Goal: Task Accomplishment & Management: Use online tool/utility

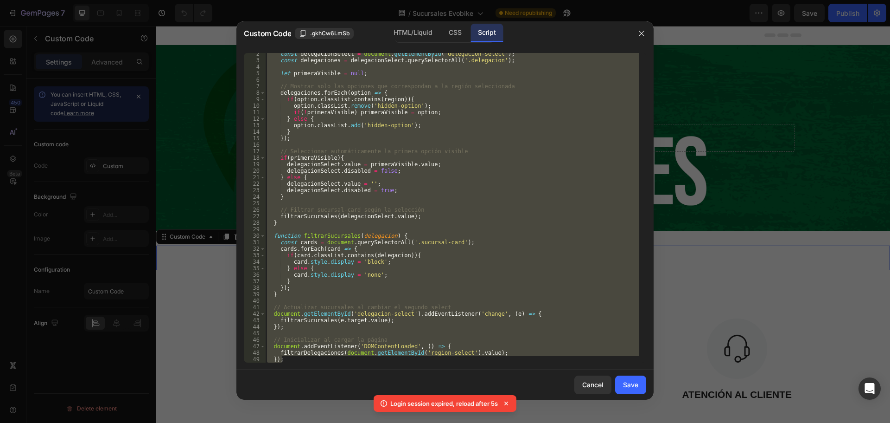
scroll to position [9, 0]
click at [298, 339] on div "const delegacionSelect = document . getElementById ( 'delegacion-select' ) ; co…" at bounding box center [452, 207] width 374 height 309
type textarea "// Inicializar al cargar la página"
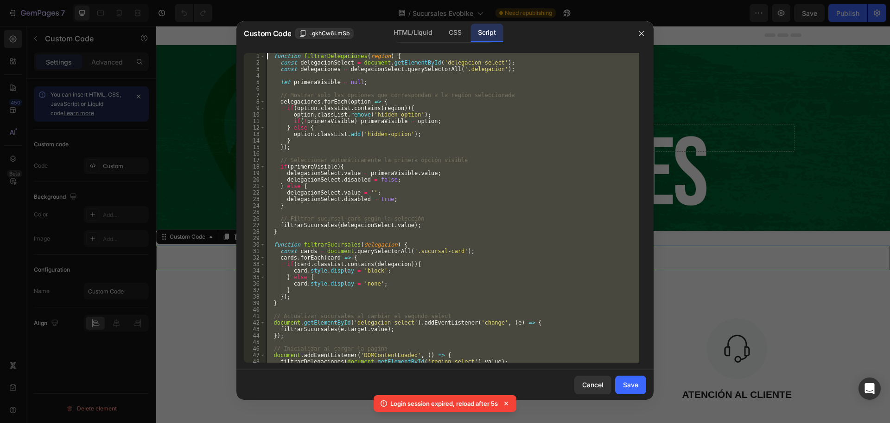
scroll to position [0, 0]
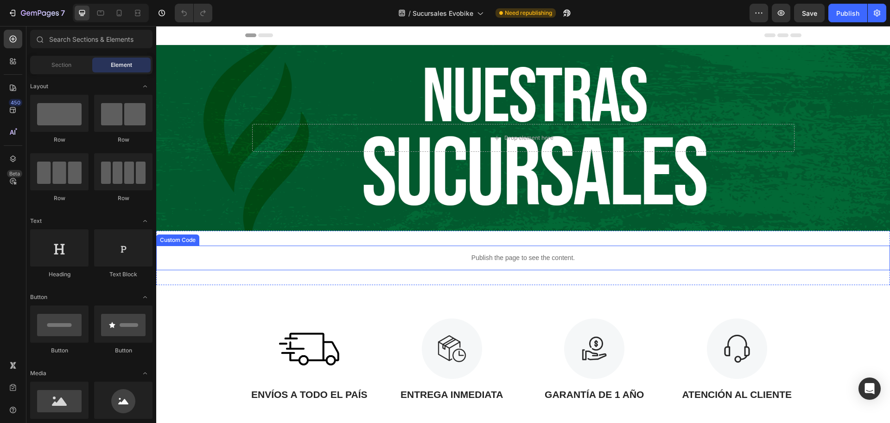
click at [422, 261] on p "Publish the page to see the content." at bounding box center [523, 258] width 734 height 10
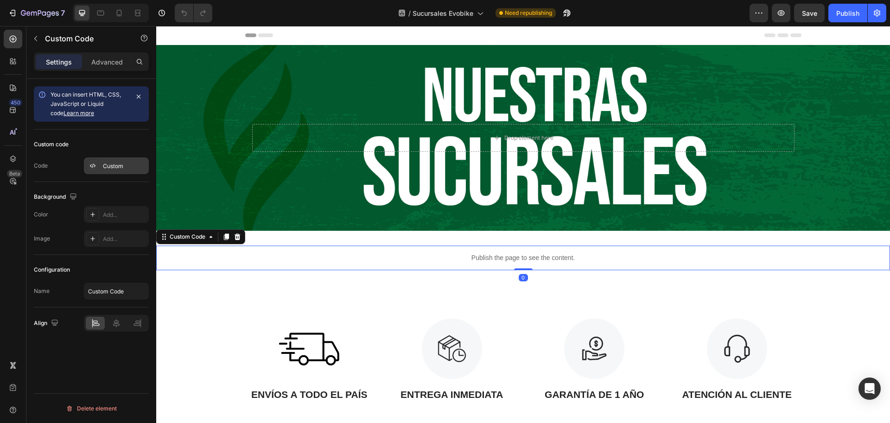
click at [99, 161] on div at bounding box center [92, 165] width 13 height 13
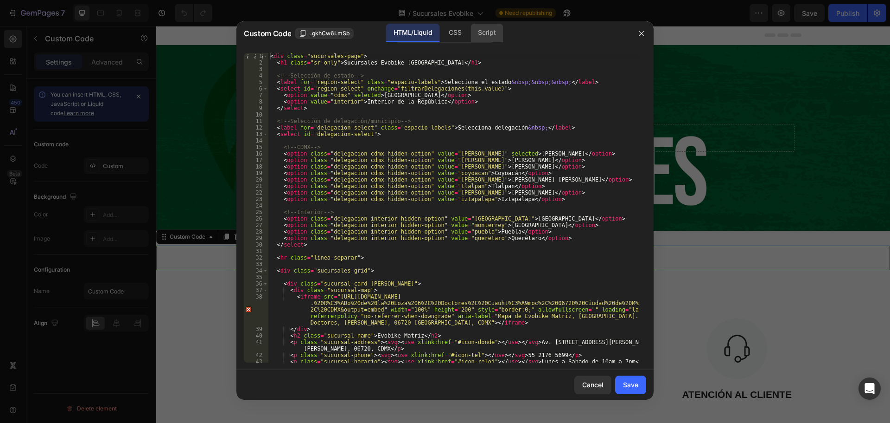
click at [478, 25] on div "Script" at bounding box center [487, 33] width 32 height 19
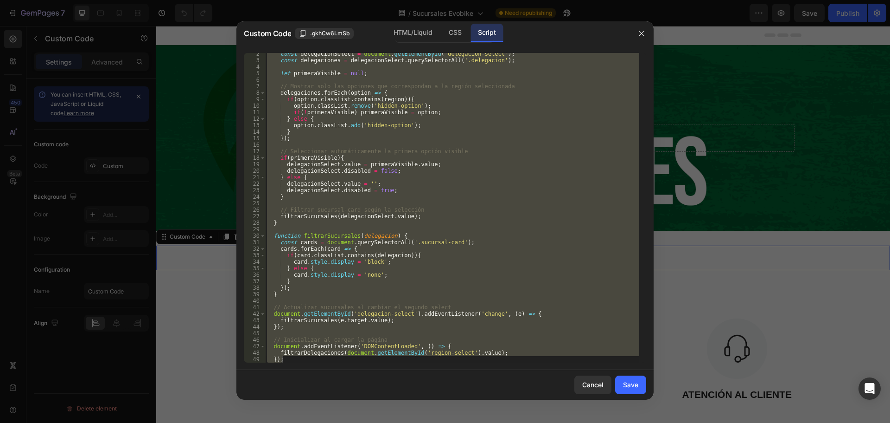
scroll to position [9, 0]
click at [339, 260] on div "const delegacionSelect = document . getElementById ( 'delegacion-select' ) ; co…" at bounding box center [452, 207] width 374 height 309
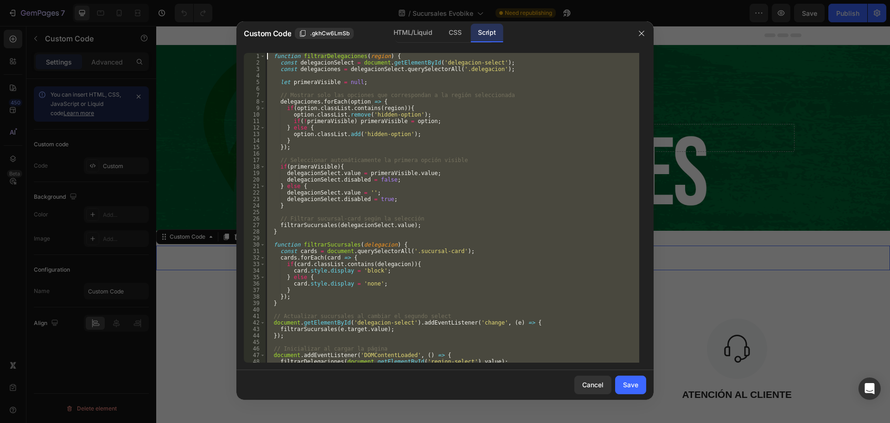
scroll to position [0, 0]
drag, startPoint x: 290, startPoint y: 359, endPoint x: 279, endPoint y: 22, distance: 337.3
click at [279, 22] on div "Custom Code .gkhCw6LmSb HTML/Liquid CSS Script card.style.display = 'block'; 1 …" at bounding box center [445, 210] width 417 height 378
type textarea "function filtrarDelegaciones(region) { const delegacionSelect = document.getEle…"
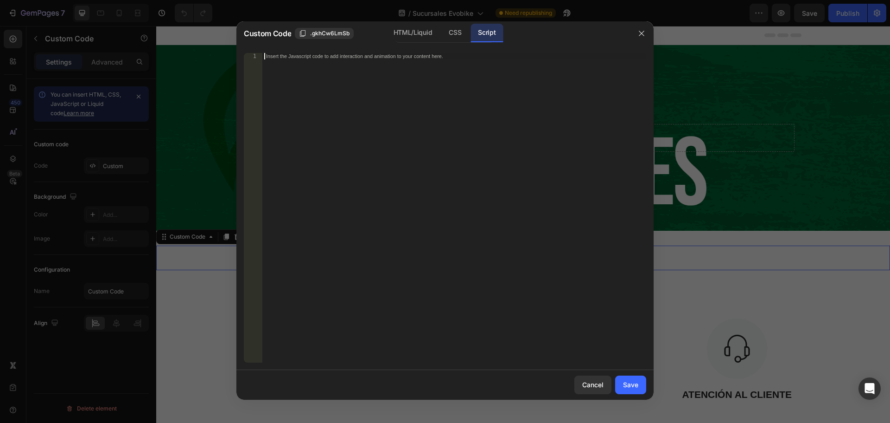
paste textarea "});"
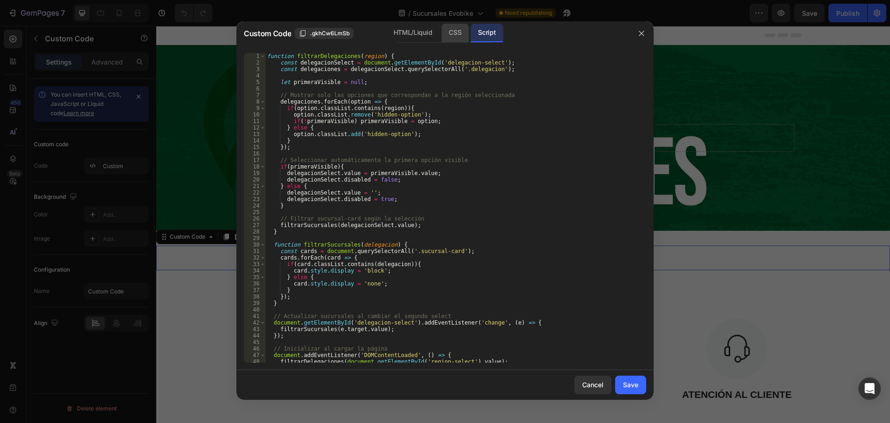
click at [456, 35] on div "CSS" at bounding box center [455, 33] width 27 height 19
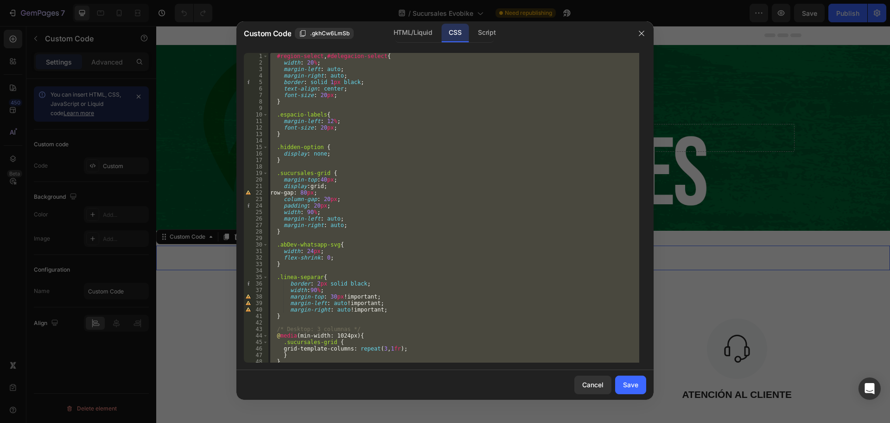
type textarea "transform: scale(1.05); }"
click at [375, 272] on div "#region-select , #delegacion-select { width : 20 % ; margin-left : auto ; margi…" at bounding box center [454, 207] width 371 height 309
drag, startPoint x: 289, startPoint y: 361, endPoint x: 277, endPoint y: -16, distance: 377.3
click at [277, 0] on html "7 Version history / Sucursales Evobike Need republishing Preview Save Publish 4…" at bounding box center [445, 0] width 890 height 0
type textarea "#region-select, #delegacion-select{ width: 20%;"
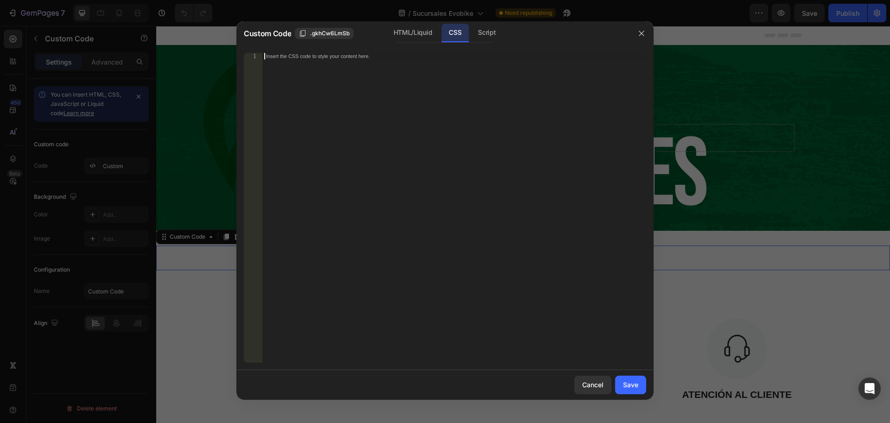
paste textarea "}"
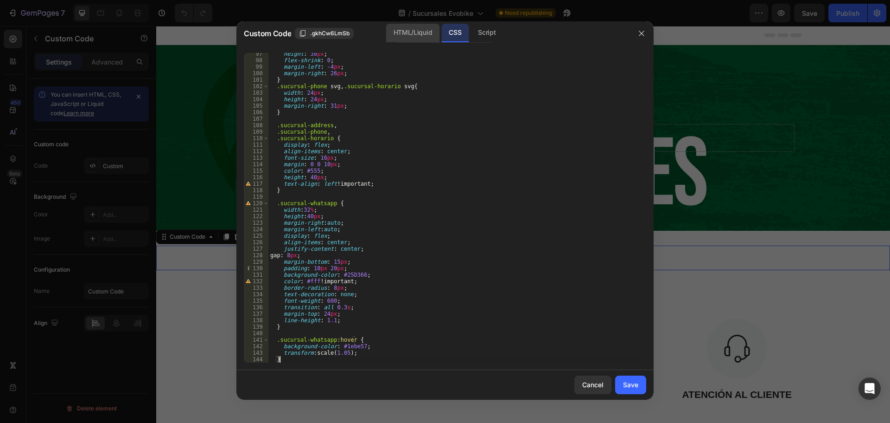
click at [406, 35] on div "HTML/Liquid" at bounding box center [412, 33] width 53 height 19
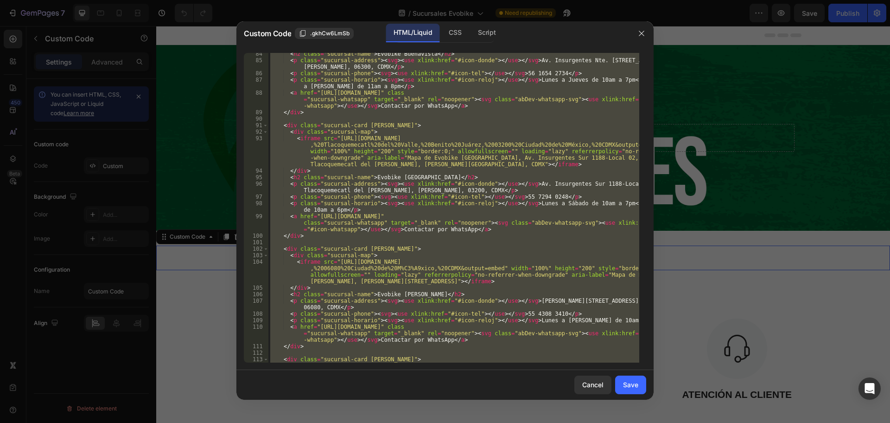
scroll to position [794, 0]
click at [390, 317] on div "< h2 class = "sucursal-name" > Evobike Buenavista </ h2 > < p class = "sucursal…" at bounding box center [454, 207] width 371 height 309
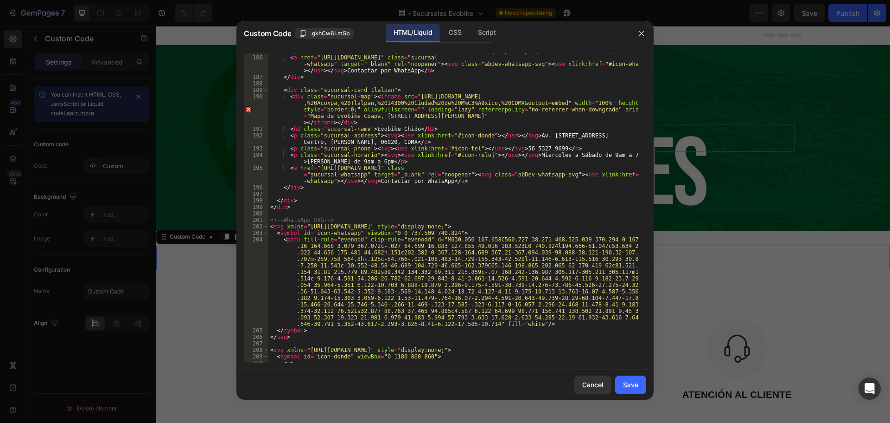
scroll to position [2262, 0]
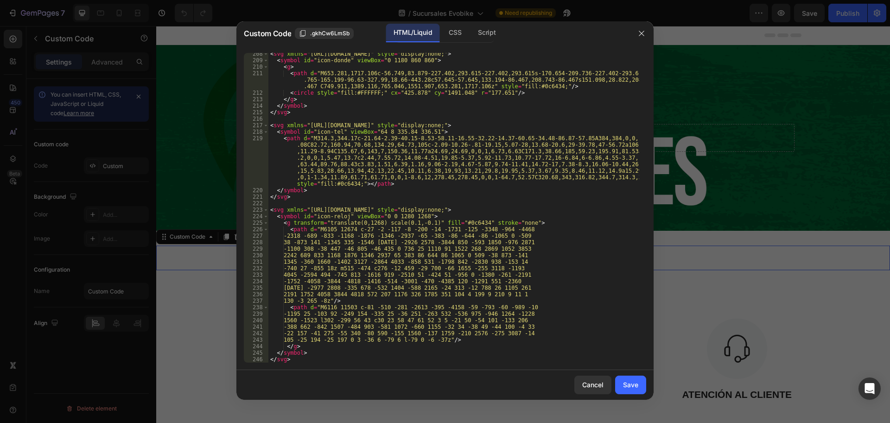
drag, startPoint x: 324, startPoint y: 364, endPoint x: 322, endPoint y: 284, distance: 79.3
click at [331, 267] on div "<p class="sucursal-horario"><svg><use xlink:href="#icon-reloj"></use></svg>Lune…" at bounding box center [445, 207] width 417 height 324
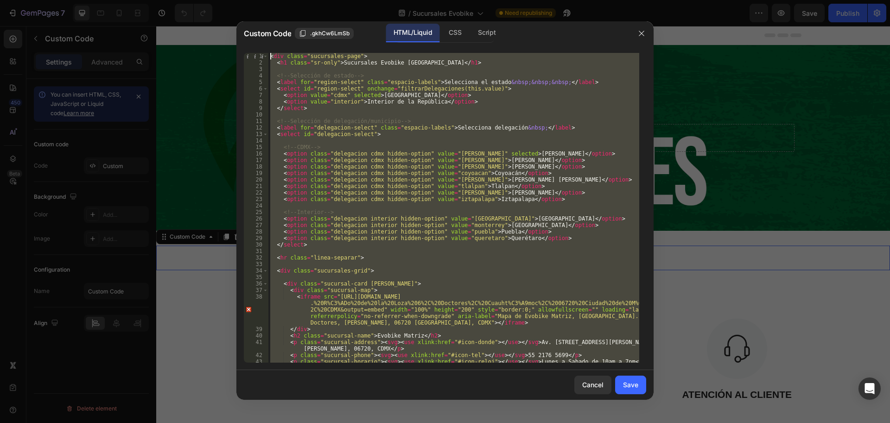
scroll to position [0, 0]
drag, startPoint x: 291, startPoint y: 361, endPoint x: 294, endPoint y: -56, distance: 417.0
click at [294, 0] on html "7 Version history / Sucursales Evobike Need republishing Preview Save Publish 4…" at bounding box center [445, 0] width 890 height 0
type textarea "<div class="sucursales-page"> <h1 class="sr-only">Sucursales Evobike [GEOGRAPHI…"
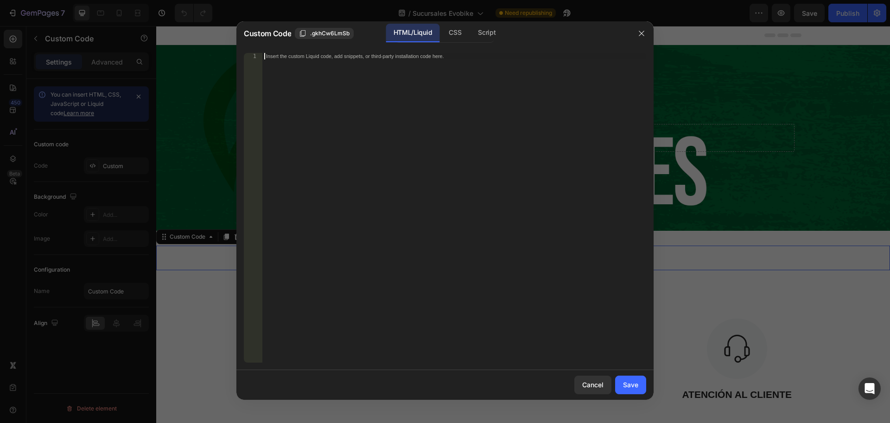
click at [366, 158] on div "Insert the custom Liquid code, add snippets, or third-party installation code h…" at bounding box center [455, 214] width 384 height 322
paste textarea "</svg>"
type textarea "</svg>"
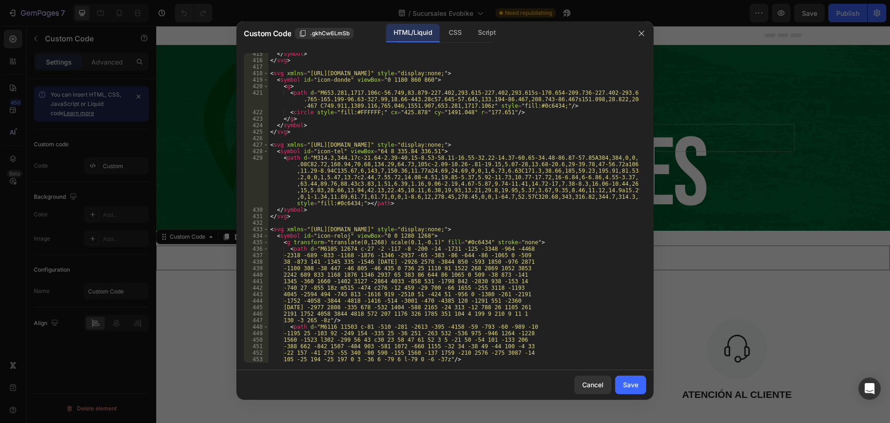
scroll to position [4210, 0]
click at [632, 387] on div "Save" at bounding box center [630, 384] width 15 height 10
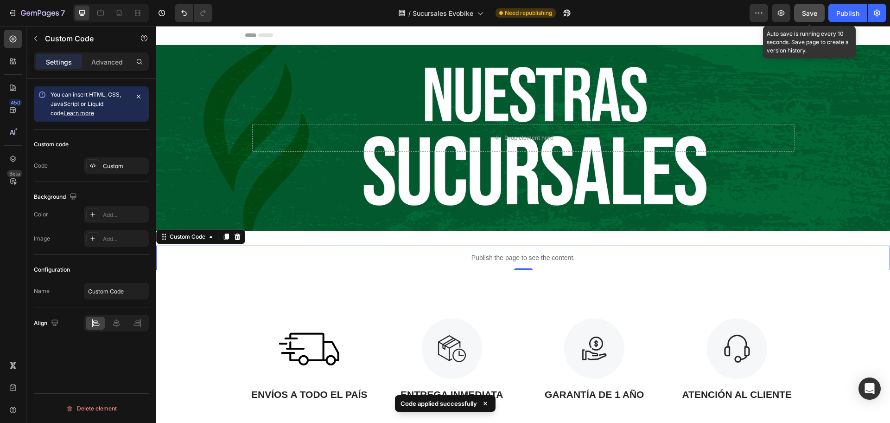
click at [808, 13] on span "Save" at bounding box center [809, 13] width 15 height 8
click at [781, 17] on icon "button" at bounding box center [781, 12] width 9 height 9
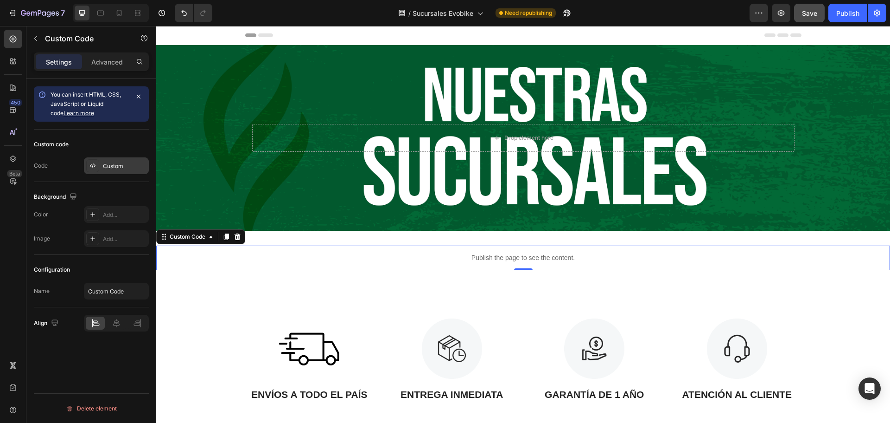
click at [128, 164] on div "Custom" at bounding box center [125, 166] width 44 height 8
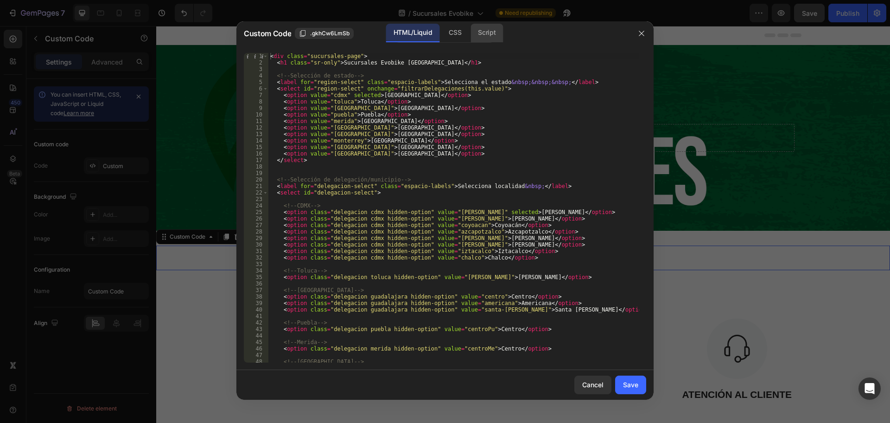
click at [487, 37] on div "Script" at bounding box center [487, 33] width 32 height 19
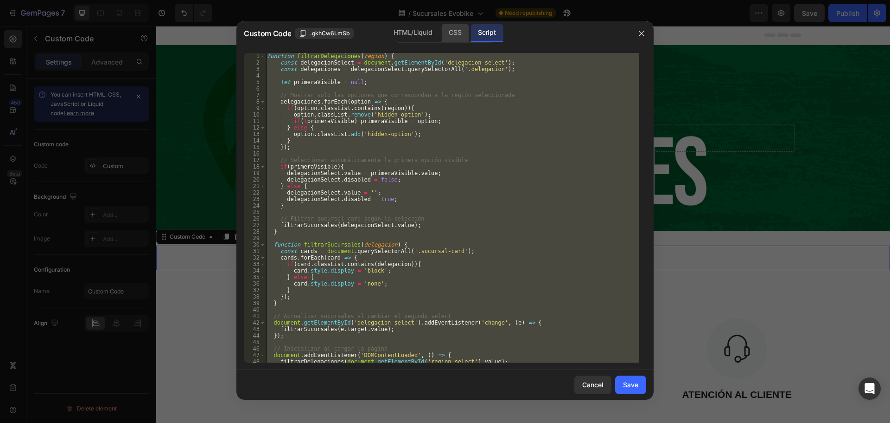
click at [448, 36] on div "CSS" at bounding box center [455, 33] width 27 height 19
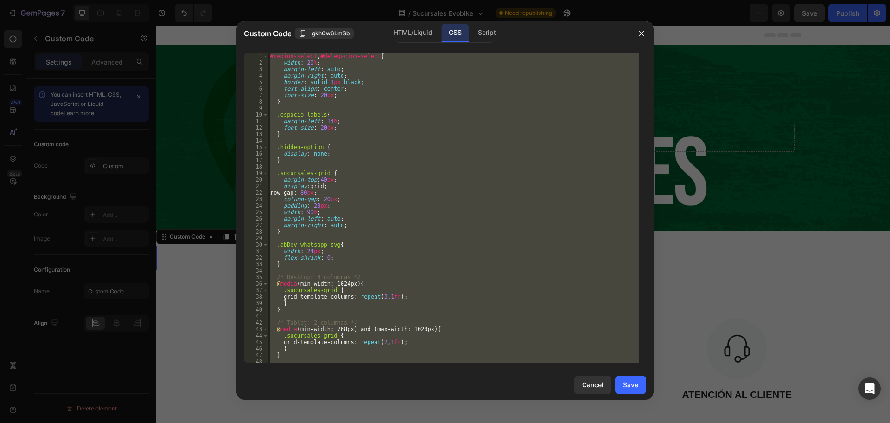
click at [446, 114] on div "#region-select , #delegacion-select { width : 20 % ; margin-left : auto ; margi…" at bounding box center [454, 207] width 371 height 309
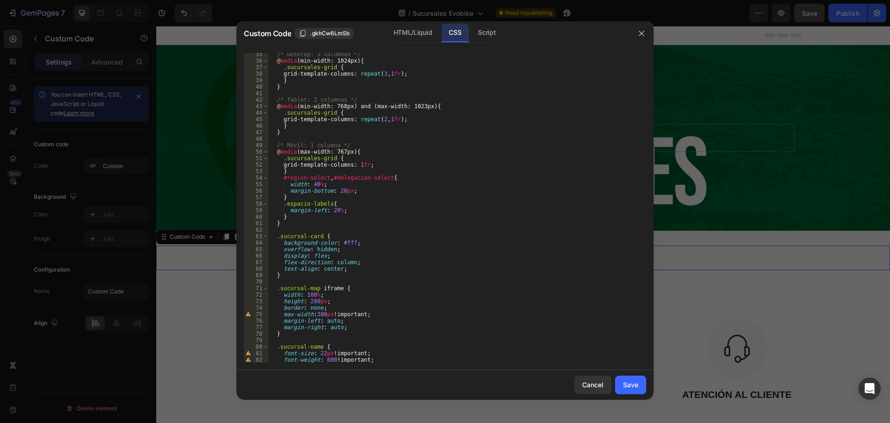
scroll to position [278, 0]
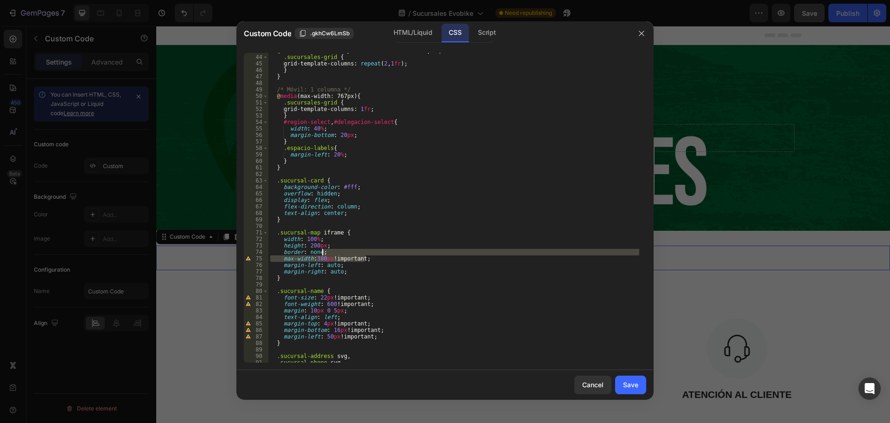
click at [371, 254] on div "@ media (min-width: 768px) and (max-width: 1023px) { .sucursales-grid { grid-te…" at bounding box center [454, 208] width 371 height 322
type textarea "border: none;"
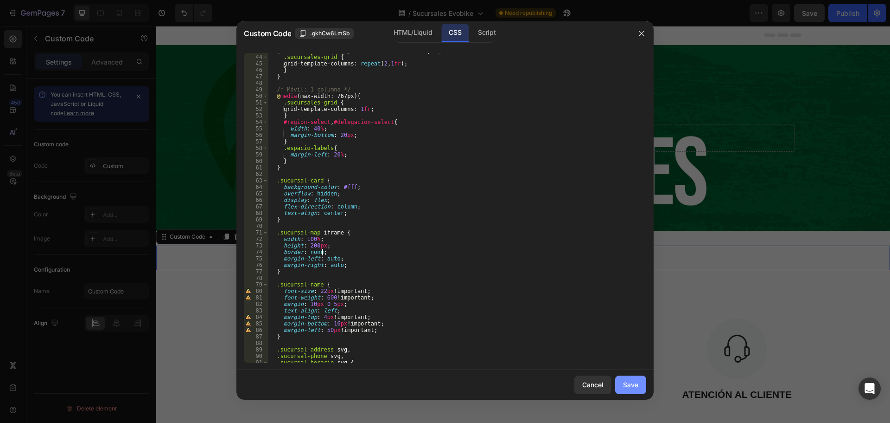
click at [636, 390] on button "Save" at bounding box center [630, 384] width 31 height 19
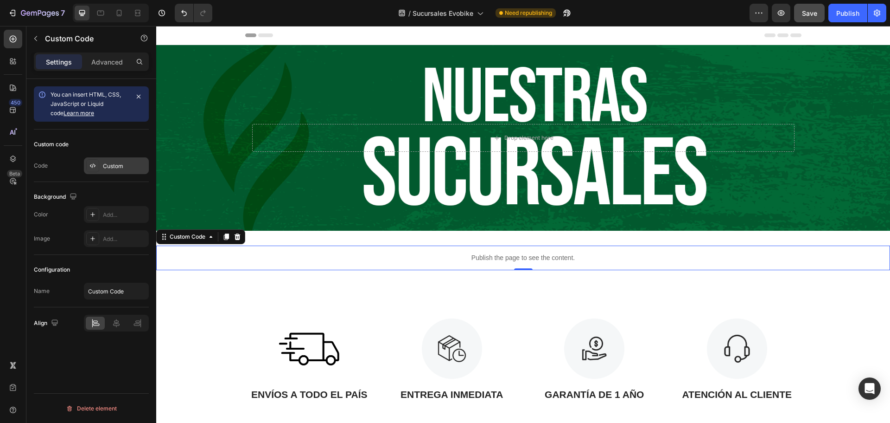
click at [127, 168] on div "Custom" at bounding box center [125, 166] width 44 height 8
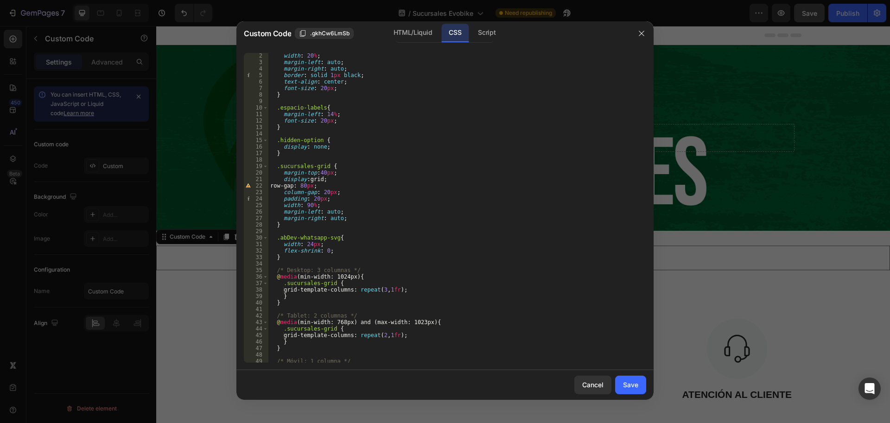
scroll to position [0, 0]
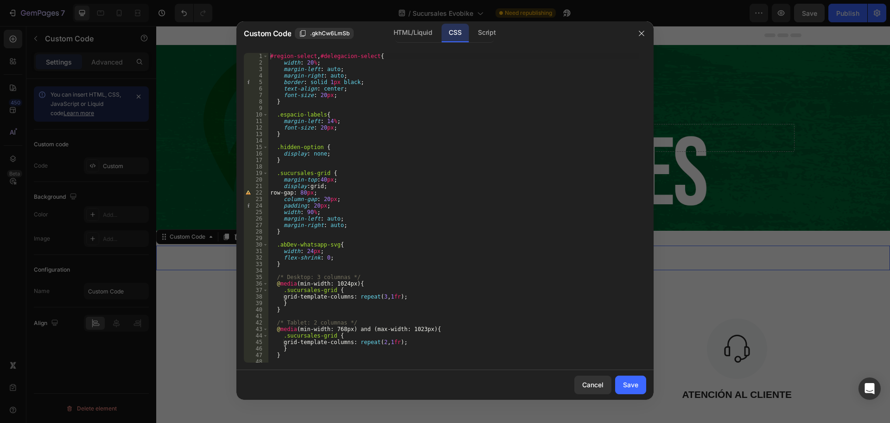
type textarea "}"
click at [293, 101] on div "#region-select , #delegacion-select { width : 20 % ; margin-left : auto ; margi…" at bounding box center [454, 214] width 371 height 322
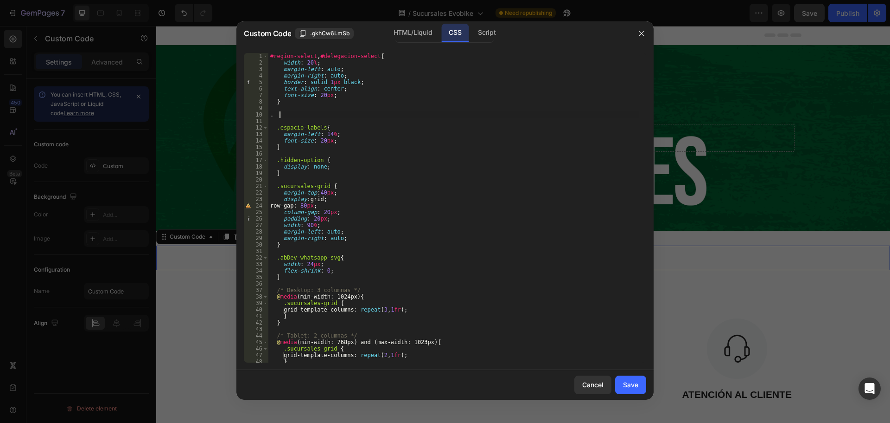
paste textarea "sucursales-page"
type textarea ".sucursales-page{"
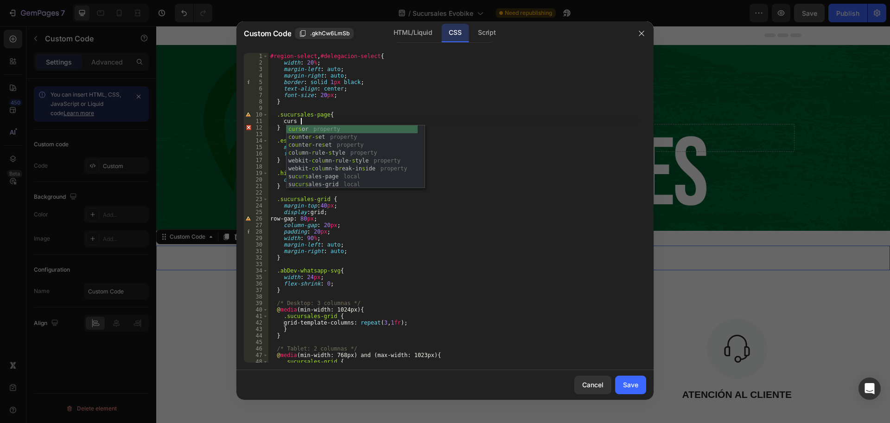
scroll to position [0, 2]
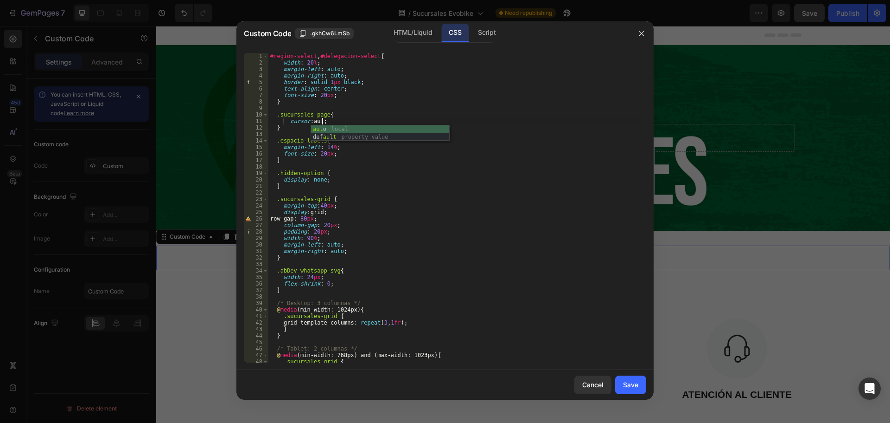
type textarea "cursor: auto;"
click at [366, 169] on div "#region-select , #delegacion-select { width : 20 % ; margin-left : auto ; margi…" at bounding box center [454, 214] width 371 height 322
click at [639, 387] on button "Save" at bounding box center [630, 384] width 31 height 19
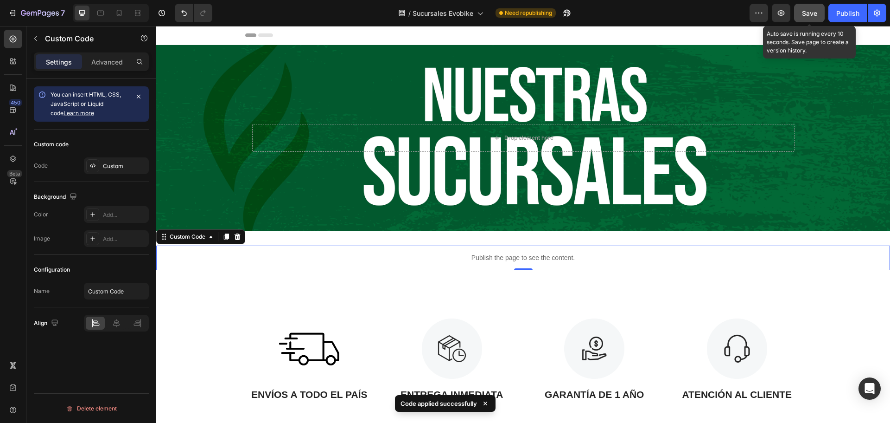
click at [801, 19] on button "Save" at bounding box center [809, 13] width 31 height 19
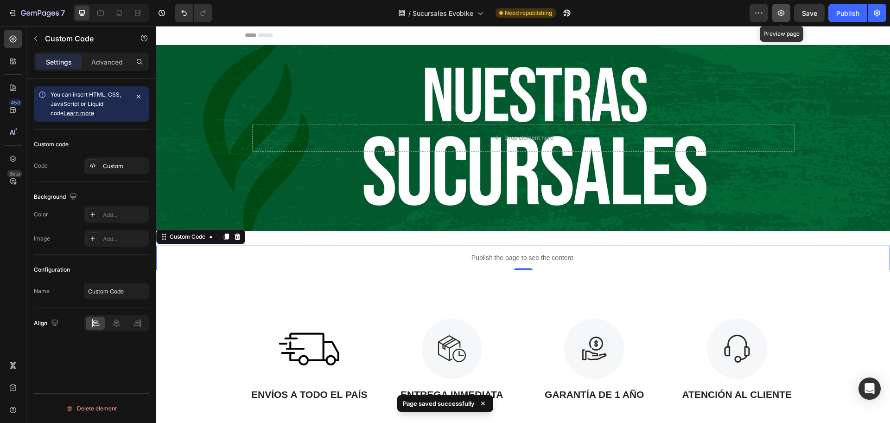
click at [779, 13] on icon "button" at bounding box center [781, 13] width 7 height 6
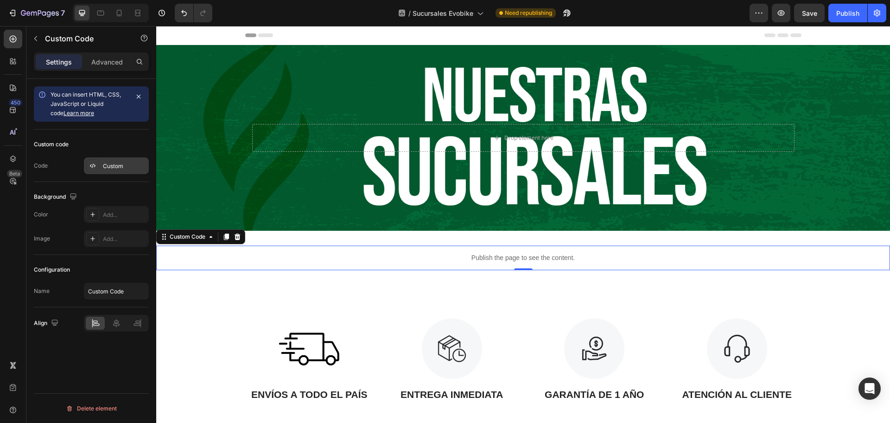
click at [118, 164] on div "Custom" at bounding box center [125, 166] width 44 height 8
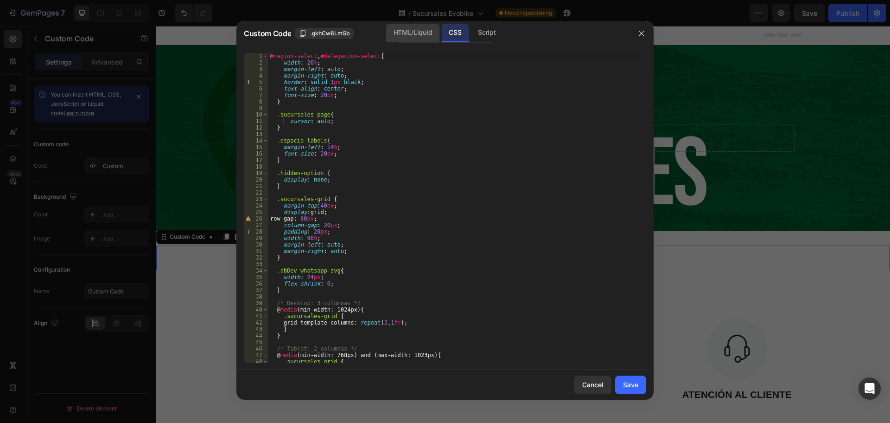
click at [423, 40] on div "HTML/Liquid" at bounding box center [412, 33] width 53 height 19
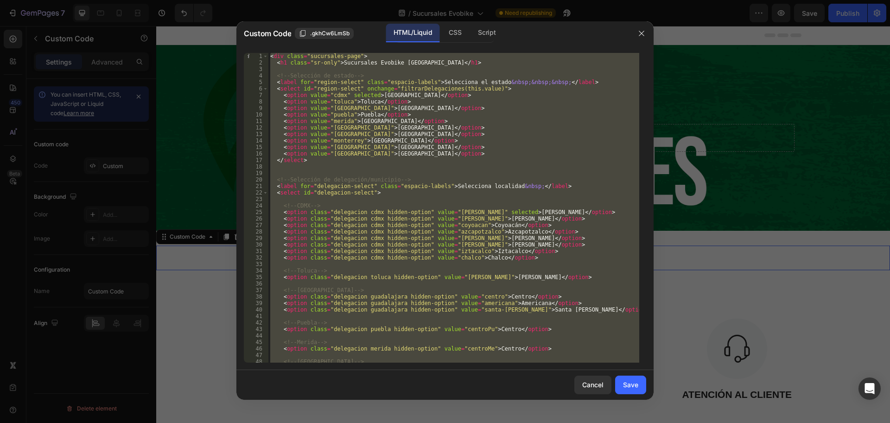
click at [388, 271] on div "< div class = "sucursales-page" > < h1 class = "sr-only" > Sucursales Evobike […" at bounding box center [454, 207] width 371 height 309
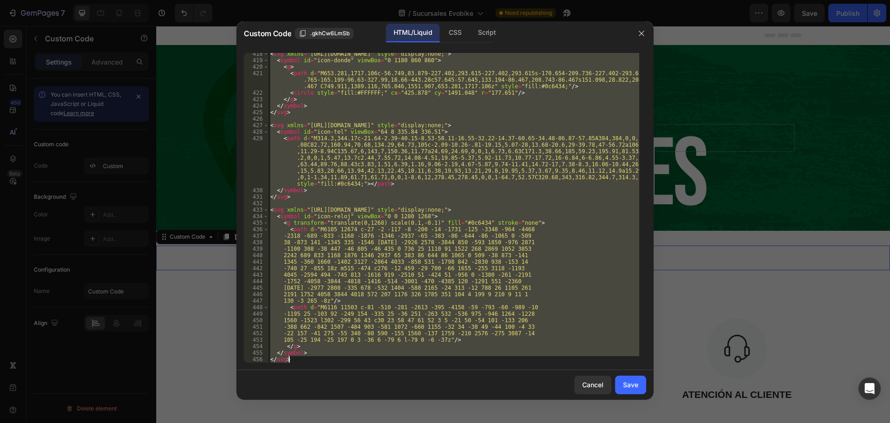
scroll to position [4229, 0]
drag, startPoint x: 271, startPoint y: 57, endPoint x: 382, endPoint y: 444, distance: 403.4
click at [382, 0] on html "7 Version history / Sucursales Evobike Need republishing Preview Save Publish 4…" at bounding box center [445, 0] width 890 height 0
type textarea "</symbol> </svg>"
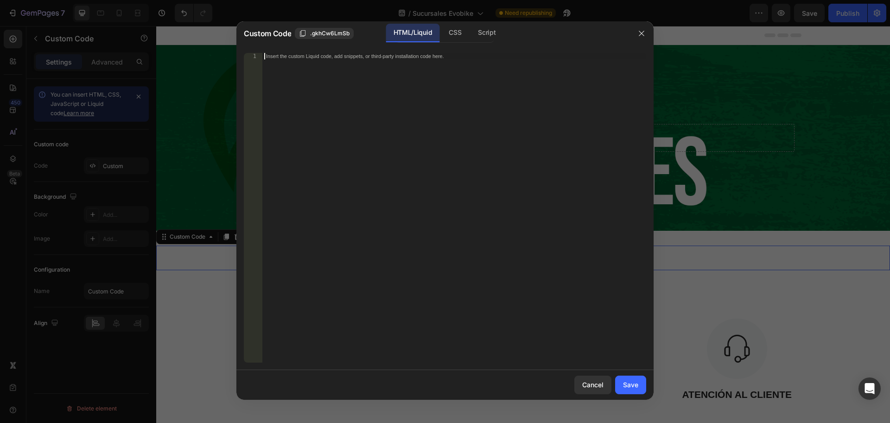
paste textarea "</svg>"
type textarea "</svg>"
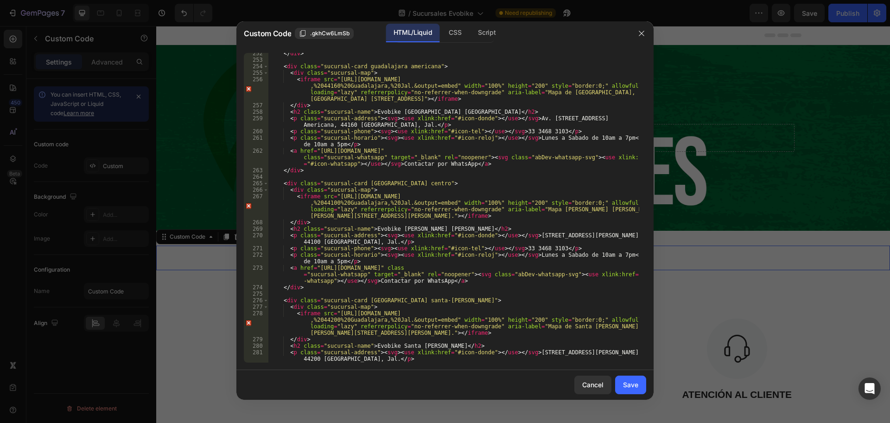
scroll to position [0, 0]
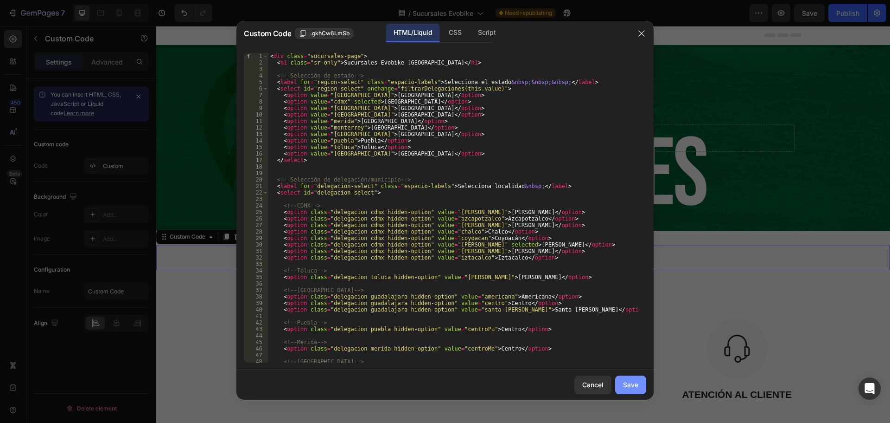
click at [638, 387] on div "Save" at bounding box center [630, 384] width 15 height 10
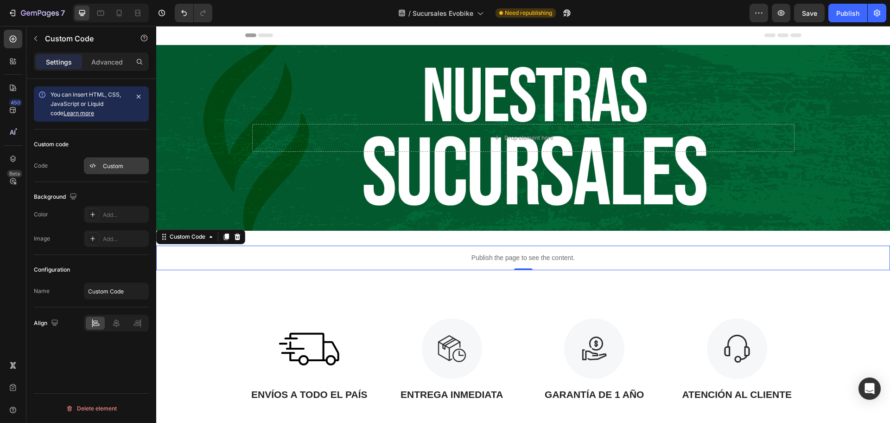
click at [106, 163] on div "Custom" at bounding box center [125, 166] width 44 height 8
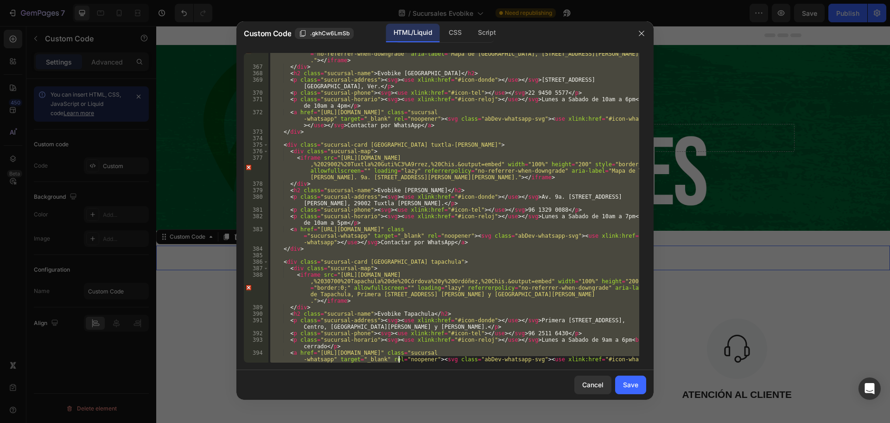
scroll to position [4229, 0]
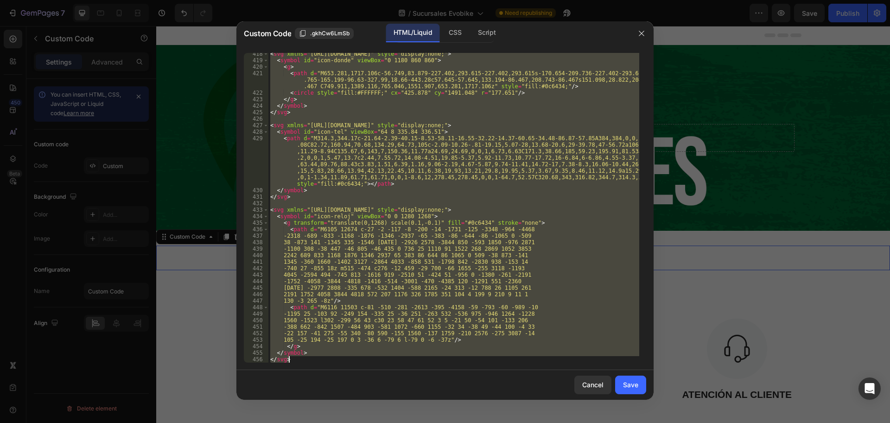
drag, startPoint x: 271, startPoint y: 58, endPoint x: 397, endPoint y: 444, distance: 406.4
click at [397, 0] on html "7 Version history / Sucursales Evobike Need republishing Preview Save Publish 4…" at bounding box center [445, 0] width 890 height 0
type textarea "</symbol> </svg>"
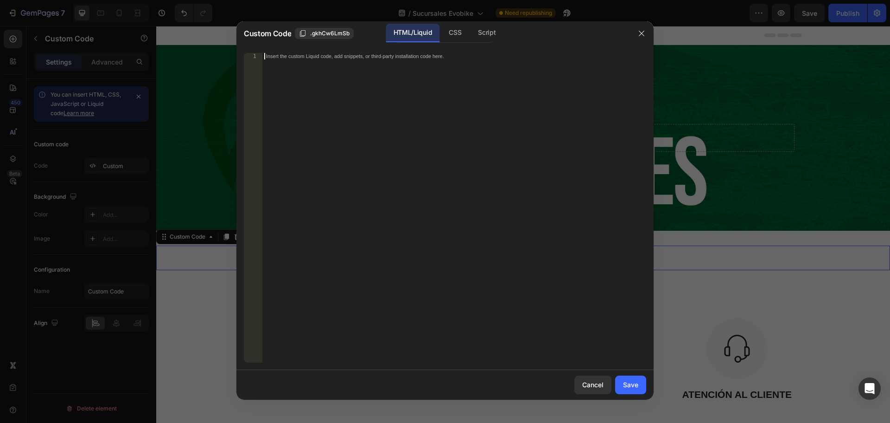
paste textarea "</svg>"
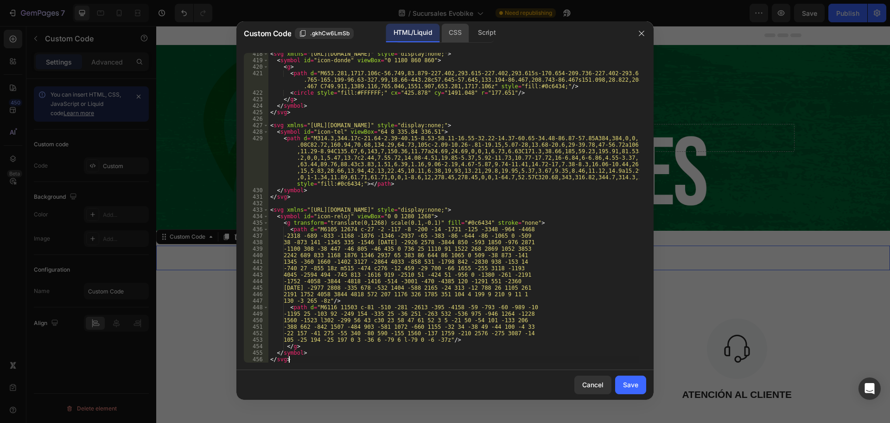
click at [471, 28] on div "CSS" at bounding box center [487, 33] width 32 height 19
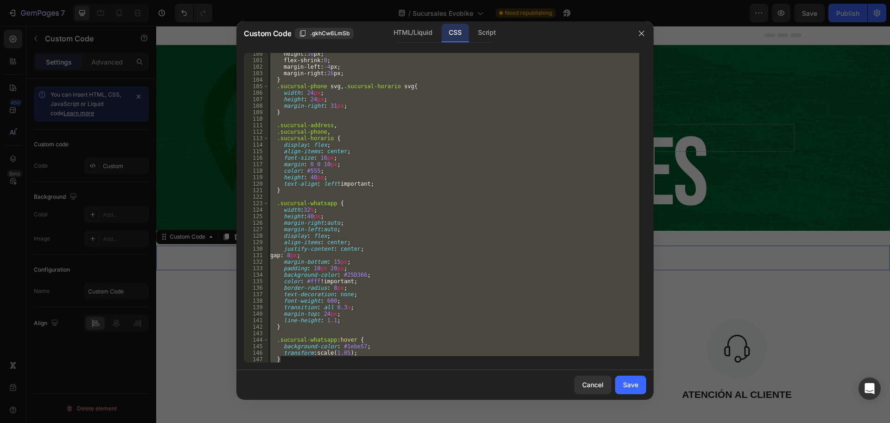
scroll to position [645, 0]
click at [482, 29] on div "Script" at bounding box center [487, 33] width 32 height 19
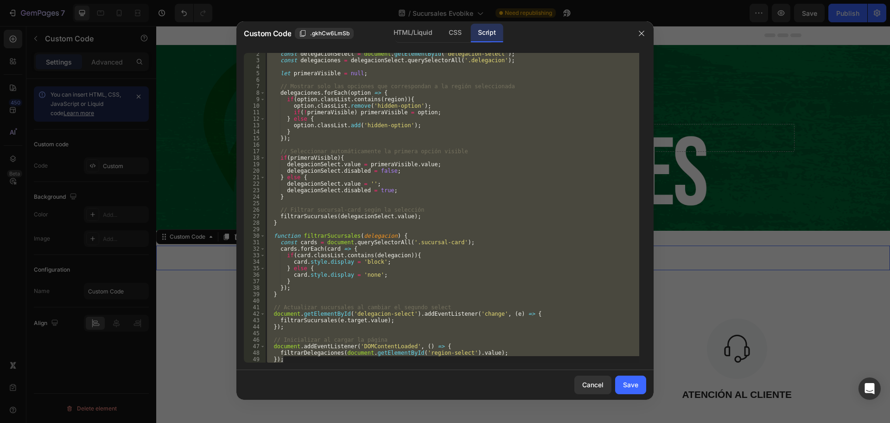
scroll to position [9, 0]
type textarea "filtrarDelegaciones(document.getElementById('region-select').value); });"
click at [328, 330] on div "const delegacionSelect = document . getElementById ( 'delegacion-select' ) ; co…" at bounding box center [452, 207] width 374 height 309
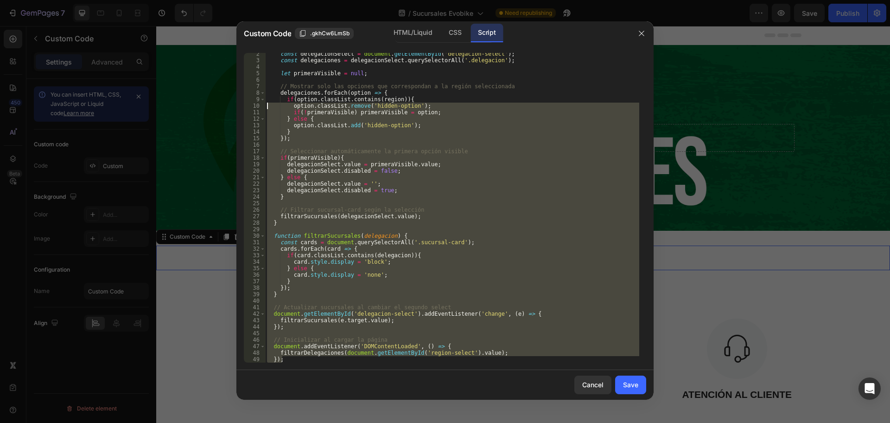
scroll to position [0, 0]
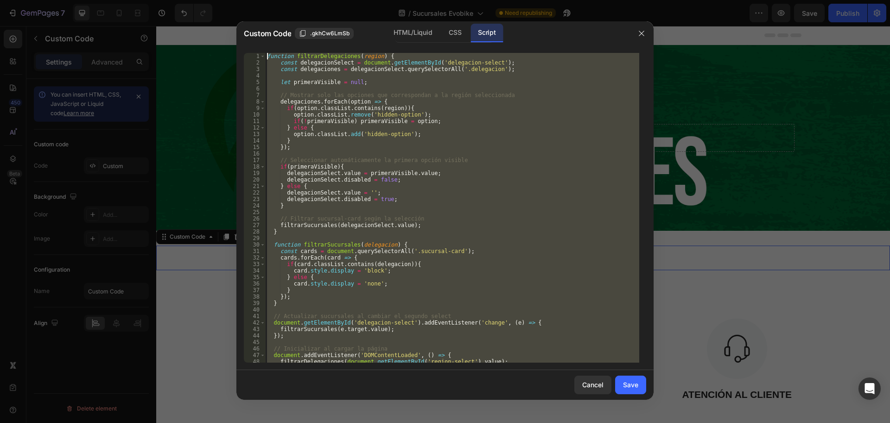
drag, startPoint x: 284, startPoint y: 360, endPoint x: 231, endPoint y: -32, distance: 395.5
click at [231, 0] on html "7 Version history / Sucursales Evobike Need republishing Preview Save Publish 4…" at bounding box center [445, 0] width 890 height 0
type textarea "function filtrarDelegaciones(region) { const delegacionSelect = document.getEle…"
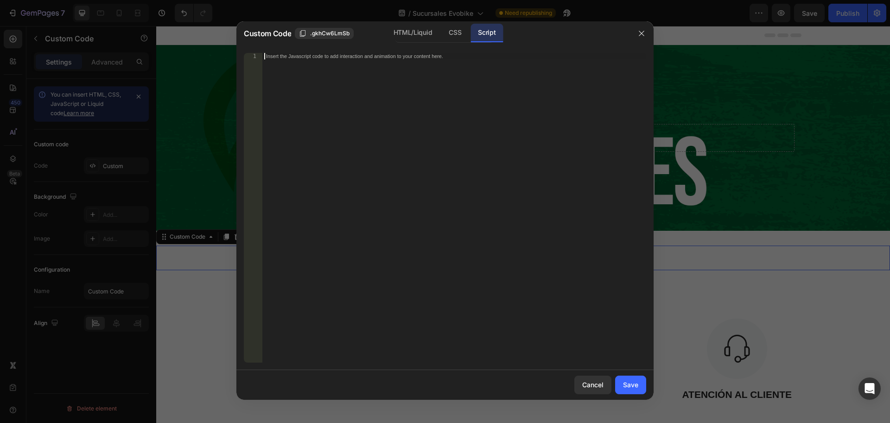
paste textarea "});"
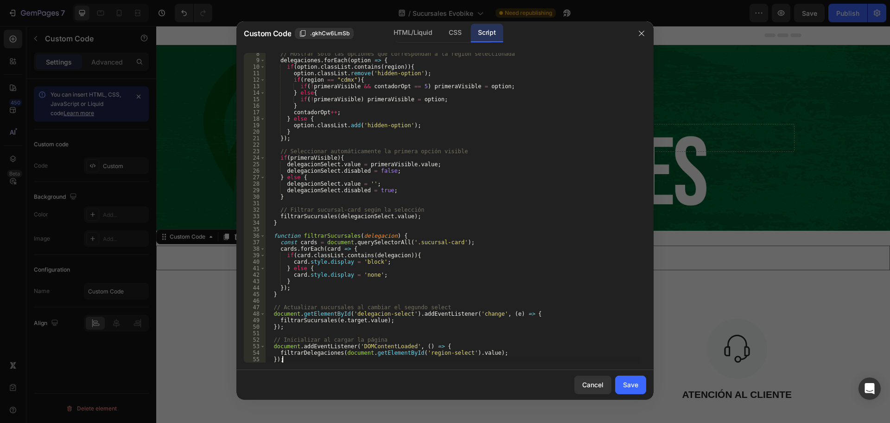
scroll to position [48, 0]
click at [458, 38] on div "CSS" at bounding box center [455, 33] width 27 height 19
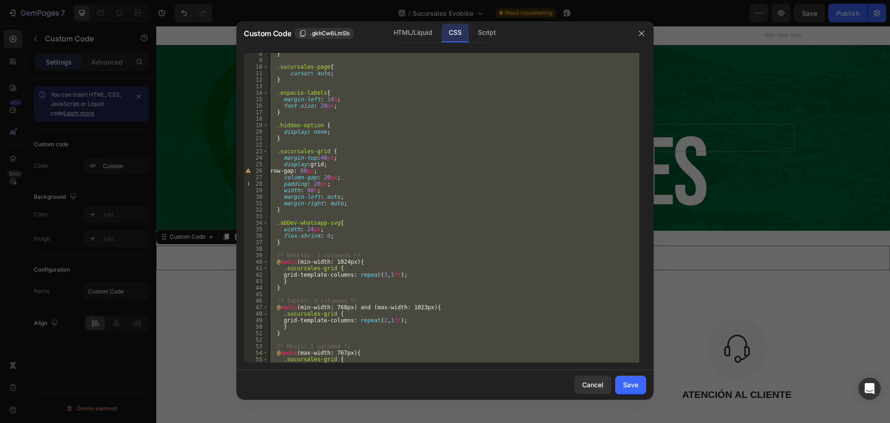
click at [334, 272] on div "} .sucursales-page { cursor : auto ; } .espacio-labels { margin-left : 14 % ; f…" at bounding box center [454, 207] width 371 height 309
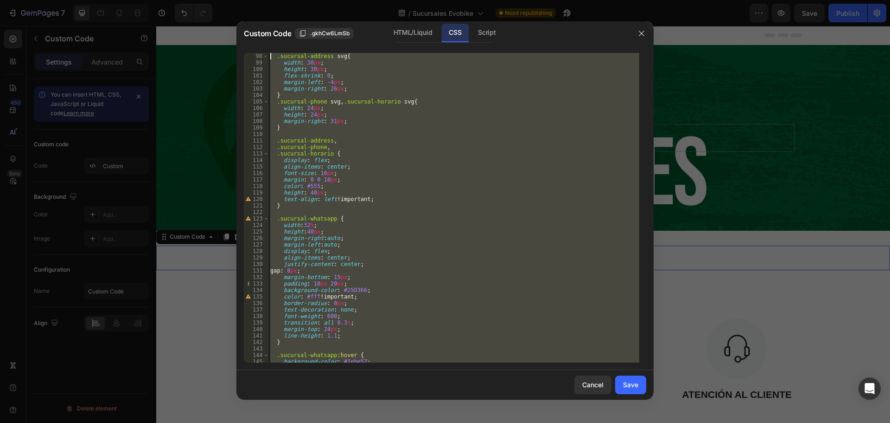
scroll to position [0, 0]
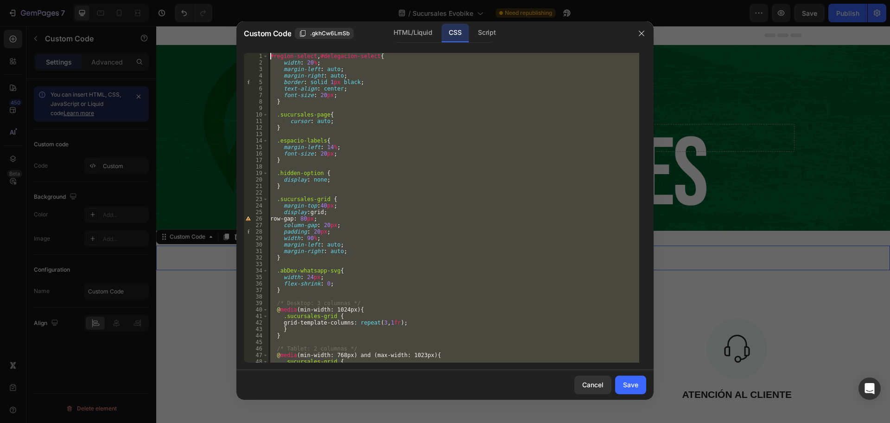
drag, startPoint x: 288, startPoint y: 359, endPoint x: 275, endPoint y: 105, distance: 254.5
click at [239, 0] on html "7 Version history / Sucursales Evobike Need republishing Preview Save Publish 4…" at bounding box center [445, 0] width 890 height 0
type textarea "#region-select, #delegacion-select{ width: 20%;"
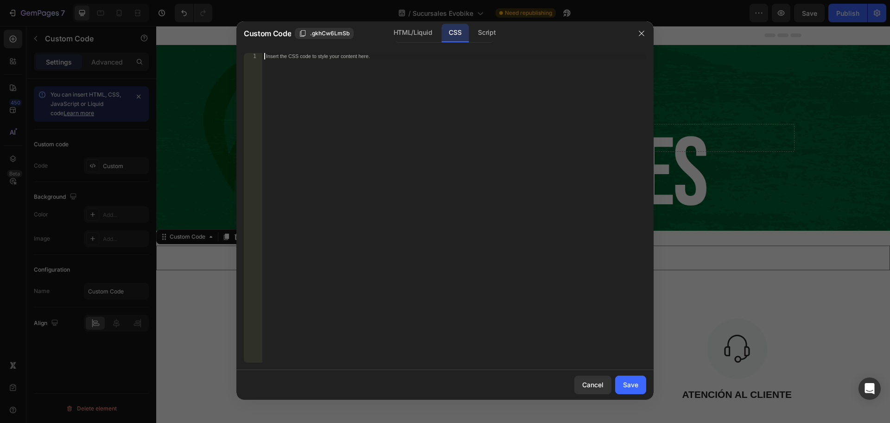
click at [371, 108] on div "Insert the CSS code to style your content here." at bounding box center [455, 214] width 384 height 322
paste textarea "}"
type textarea "}"
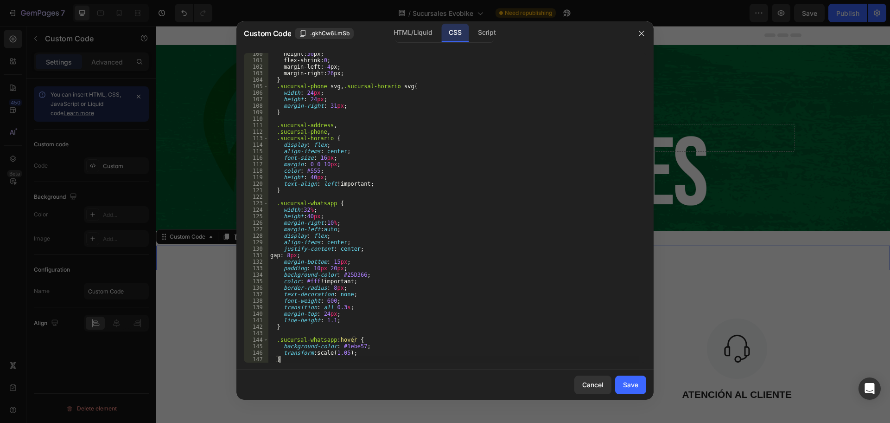
scroll to position [645, 0]
click at [632, 383] on div "Save" at bounding box center [630, 384] width 15 height 10
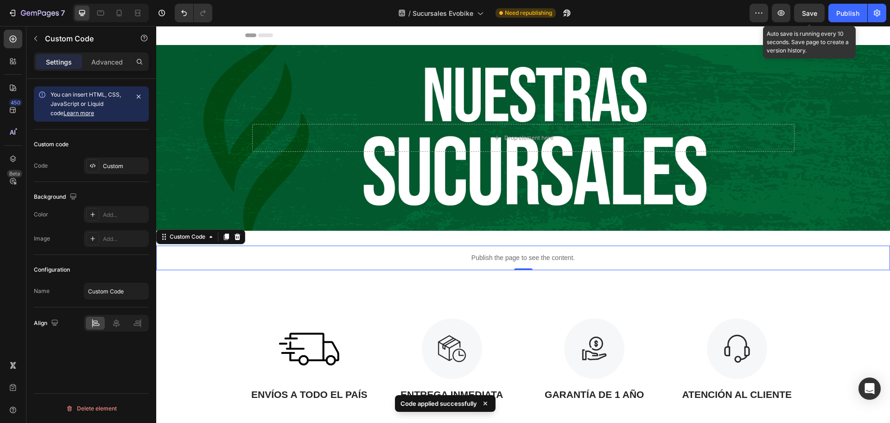
click at [807, 12] on span "Save" at bounding box center [809, 13] width 15 height 8
click at [781, 14] on icon "button" at bounding box center [781, 12] width 9 height 9
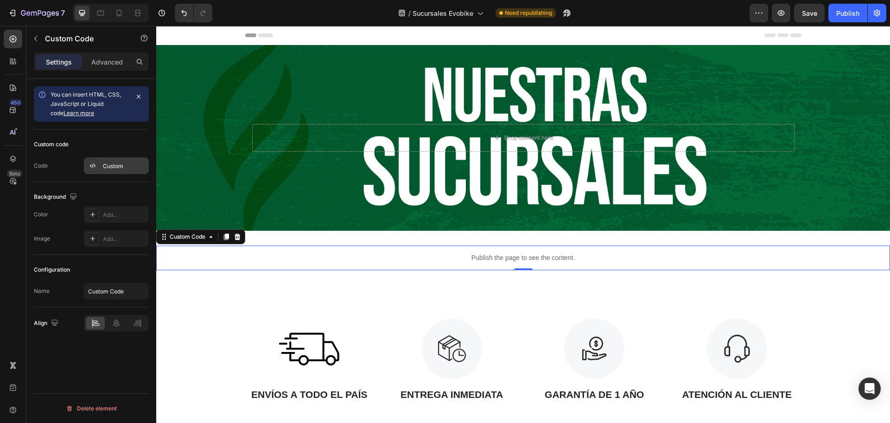
click at [120, 168] on div "Custom" at bounding box center [125, 166] width 44 height 8
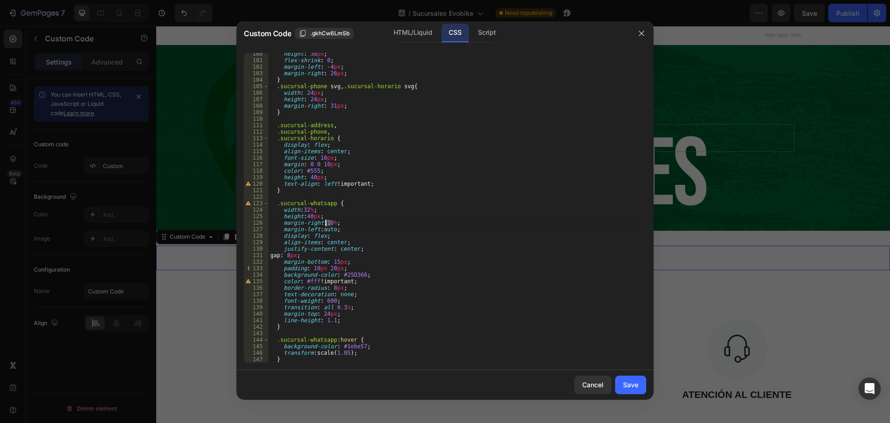
drag, startPoint x: 331, startPoint y: 223, endPoint x: 325, endPoint y: 223, distance: 5.6
click at [325, 223] on div "height : 30 px ; flex-shrink : 0 ; margin-left : -4 px ; margin-right : 26 px ;…" at bounding box center [454, 212] width 371 height 322
type textarea "margin-left:10%;"
click at [626, 386] on div "Save" at bounding box center [630, 384] width 15 height 10
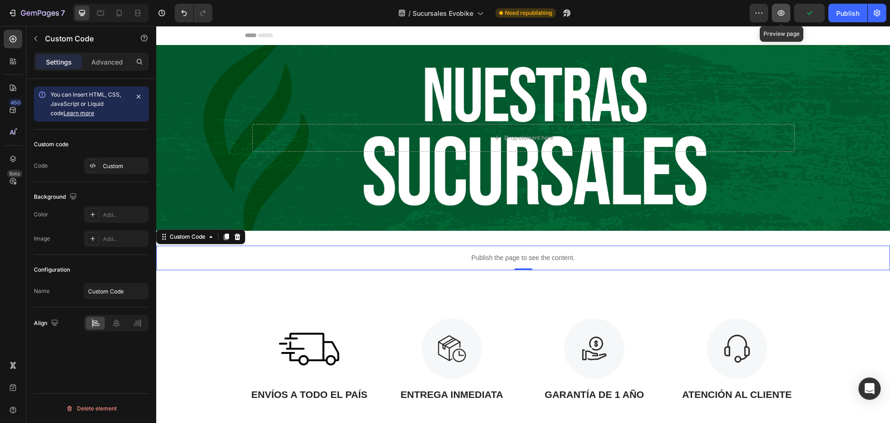
click at [779, 11] on icon "button" at bounding box center [781, 12] width 9 height 9
click at [116, 159] on div "Custom" at bounding box center [116, 165] width 65 height 17
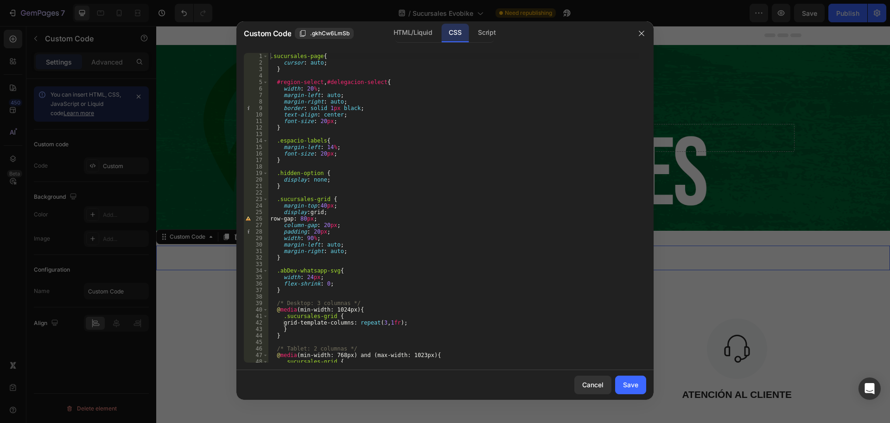
click at [327, 147] on div ".sucursales-page { cursor : auto ; } #region-select , #delegacion-select { widt…" at bounding box center [454, 214] width 371 height 322
type textarea "margin-left: 12%;"
click at [625, 383] on div "Save" at bounding box center [630, 384] width 15 height 10
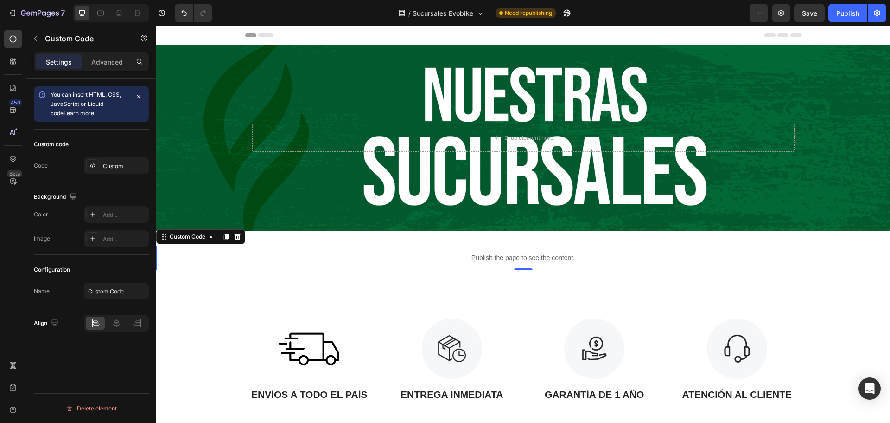
click at [127, 175] on div "Custom code Code Custom" at bounding box center [91, 155] width 115 height 52
click at [123, 156] on div "Custom code Code Custom" at bounding box center [91, 155] width 115 height 52
click at [124, 158] on div "Custom" at bounding box center [116, 165] width 65 height 17
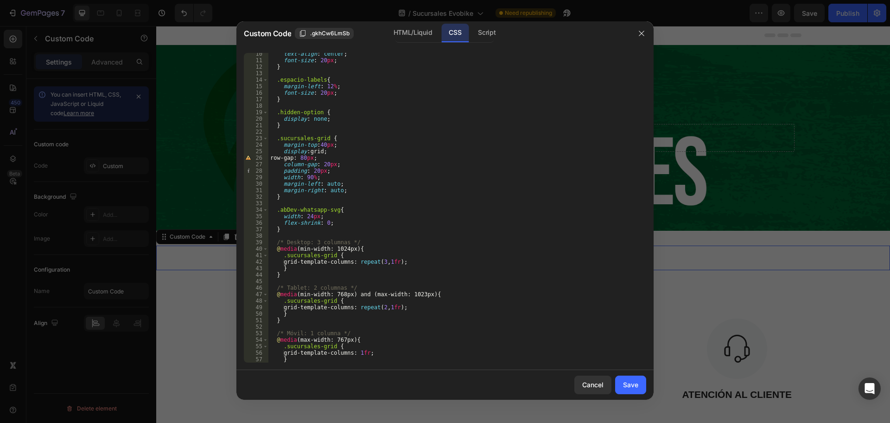
scroll to position [0, 0]
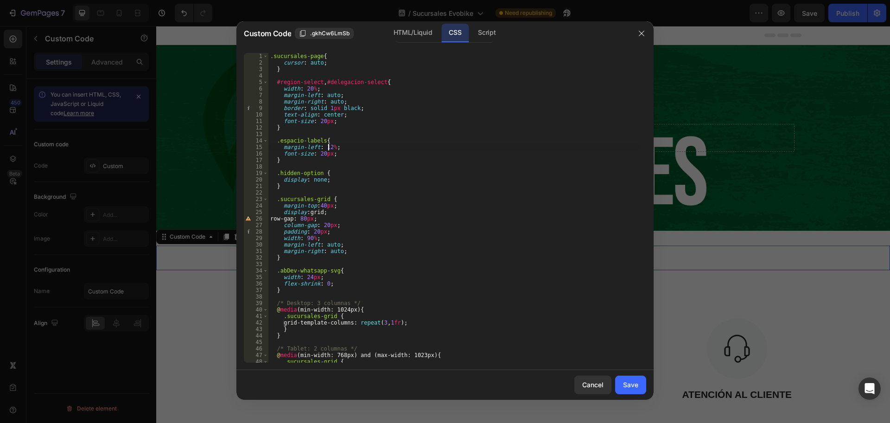
click at [327, 147] on div ".sucursales-page { cursor : auto ; } #region-select , #delegacion-select { widt…" at bounding box center [454, 214] width 371 height 322
type textarea "margin-left: 10%;"
click at [493, 132] on div ".sucursales-page { cursor : auto ; } #region-select , #delegacion-select { widt…" at bounding box center [454, 214] width 371 height 322
click at [428, 204] on div ".sucursales-page { cursor : auto ; } #region-select , #delegacion-select { widt…" at bounding box center [454, 214] width 371 height 322
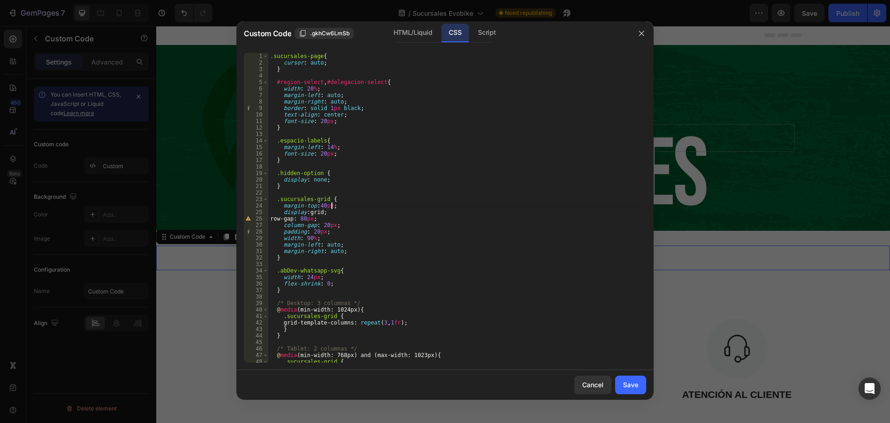
click at [345, 181] on div ".sucursales-page { cursor : auto ; } #region-select , #delegacion-select { widt…" at bounding box center [454, 214] width 371 height 322
click at [357, 204] on div ".sucursales-page { cursor : auto ; } #region-select , #delegacion-select { widt…" at bounding box center [454, 214] width 371 height 322
click at [364, 229] on div ".sucursales-page { cursor : auto ; } #region-select , #delegacion-select { widt…" at bounding box center [454, 214] width 371 height 322
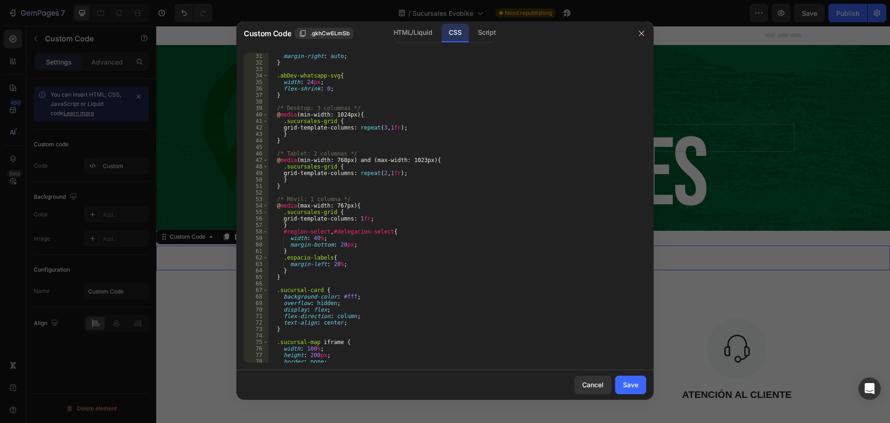
scroll to position [223, 0]
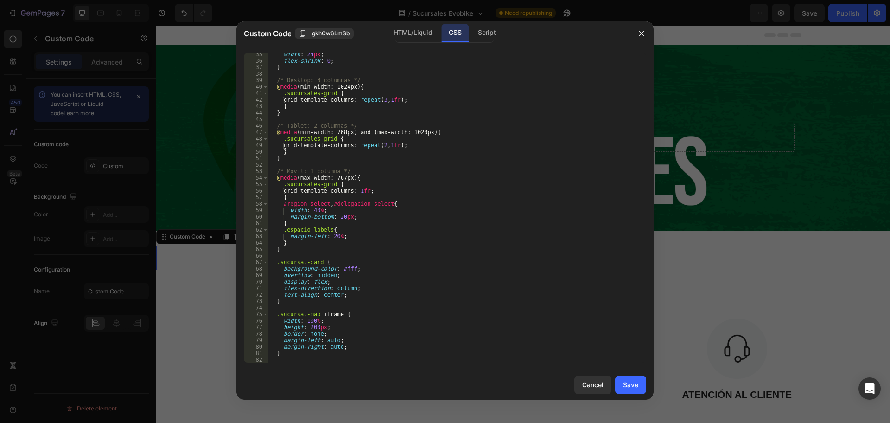
click at [362, 218] on div "width : 24 px ; flex-shrink : 0 ; } /* Desktop: 3 columnas */ @ media (min-widt…" at bounding box center [454, 212] width 371 height 322
click at [334, 236] on div "width : 24 px ; flex-shrink : 0 ; } /* Desktop: 3 columnas */ @ media (min-widt…" at bounding box center [454, 212] width 371 height 322
type textarea "margin-left: 15%;"
click at [641, 385] on button "Save" at bounding box center [630, 384] width 31 height 19
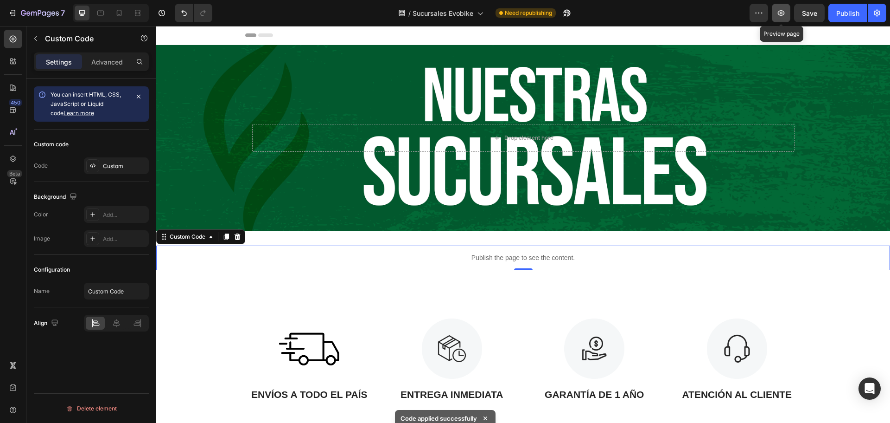
click at [785, 11] on icon "button" at bounding box center [781, 12] width 9 height 9
click at [120, 164] on div "Custom" at bounding box center [125, 166] width 44 height 8
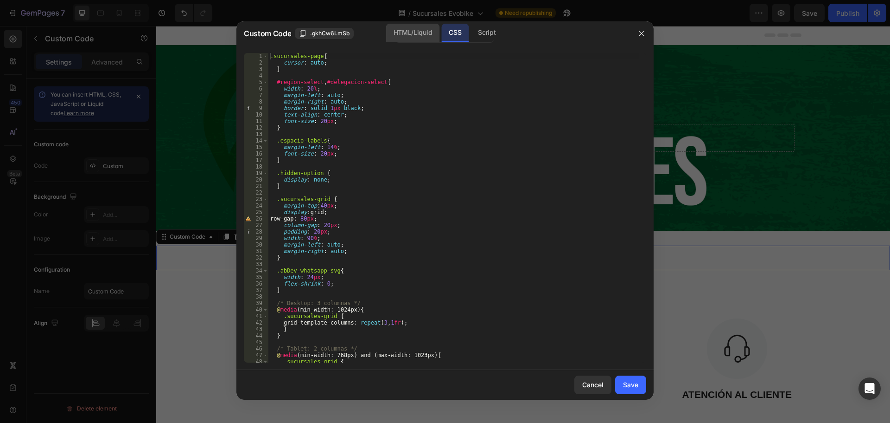
click at [422, 31] on div "HTML/Liquid" at bounding box center [412, 33] width 53 height 19
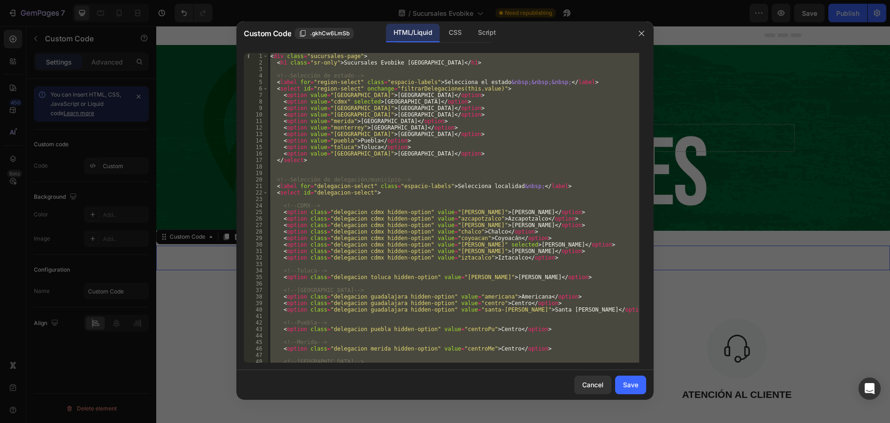
click at [372, 73] on div "< div class = "sucursales-page" > < h1 class = "sr-only" > Sucursales Evobike […" at bounding box center [454, 207] width 371 height 309
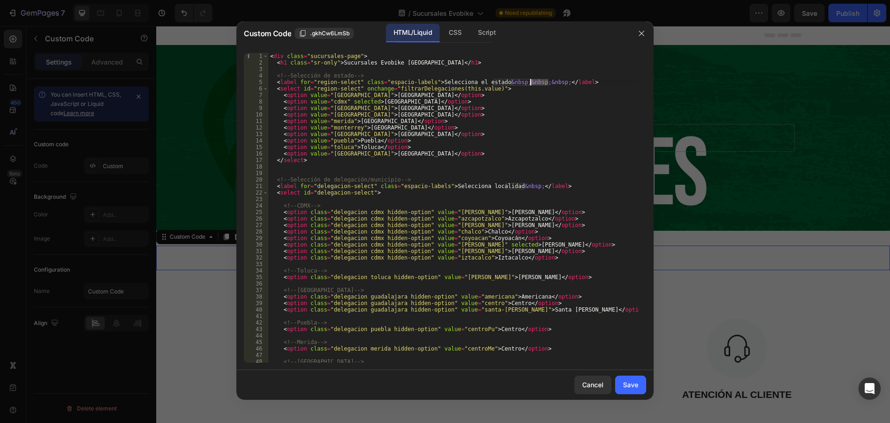
drag, startPoint x: 550, startPoint y: 82, endPoint x: 531, endPoint y: 83, distance: 18.6
click at [531, 83] on div "< div class = "sucursales-page" > < h1 class = "sr-only" > Sucursales Evobike […" at bounding box center [454, 214] width 371 height 322
click at [505, 122] on div "< div class = "sucursales-page" > < h1 class = "sr-only" > Sucursales Evobike […" at bounding box center [454, 214] width 371 height 322
click at [471, 34] on div "CSS" at bounding box center [487, 33] width 32 height 19
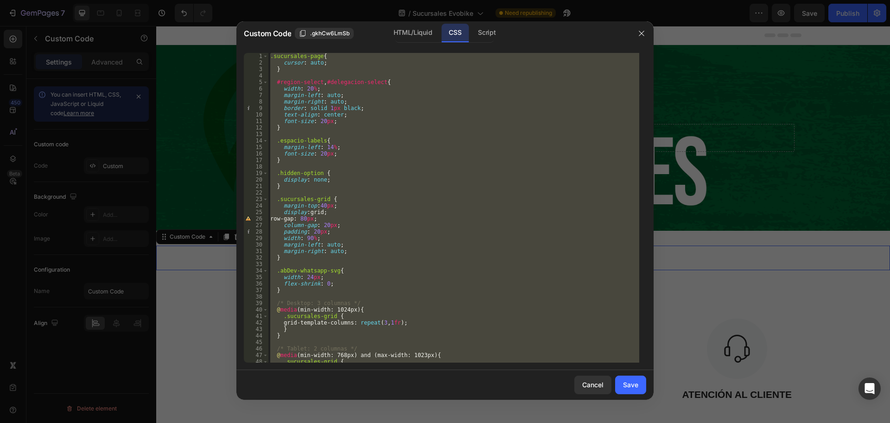
click at [383, 241] on div ".sucursales-page { cursor : auto ; } #region-select , #delegacion-select { widt…" at bounding box center [454, 207] width 371 height 309
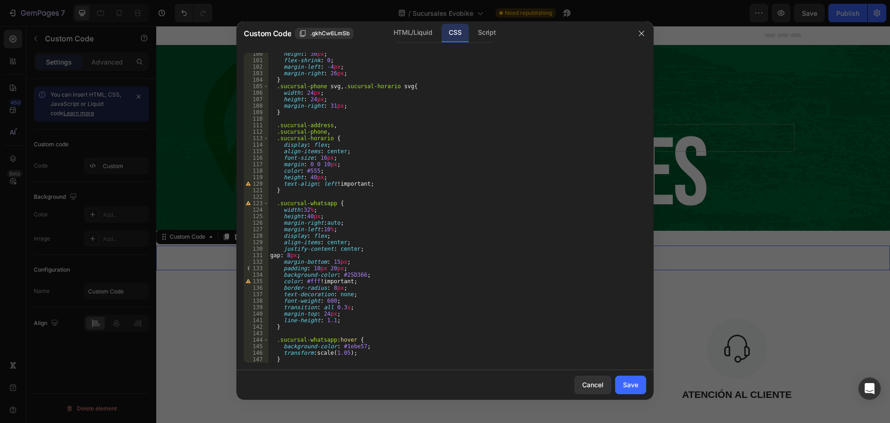
scroll to position [645, 0]
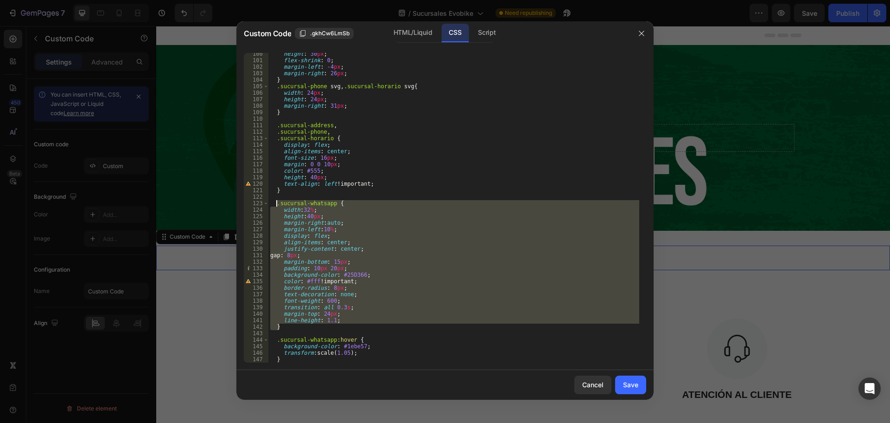
drag, startPoint x: 281, startPoint y: 327, endPoint x: 277, endPoint y: 205, distance: 121.6
click at [277, 205] on div "height : 30 px ; flex-shrink : 0 ; margin-left : -4 px ; margin-right : 26 px ;…" at bounding box center [454, 212] width 371 height 322
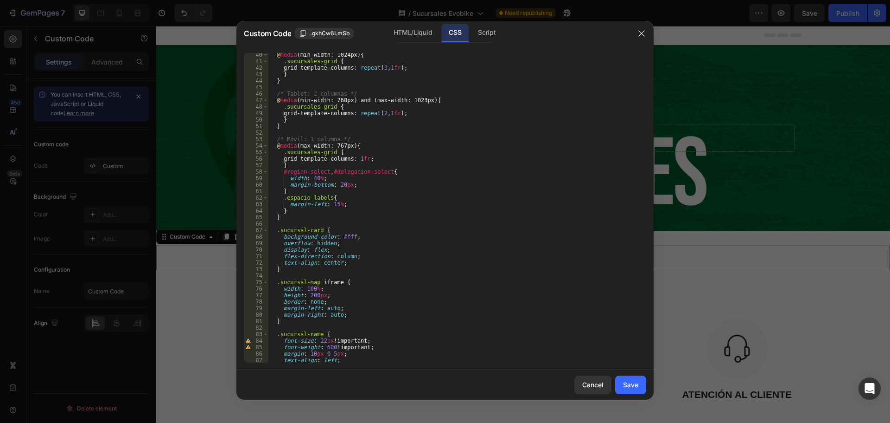
scroll to position [226, 0]
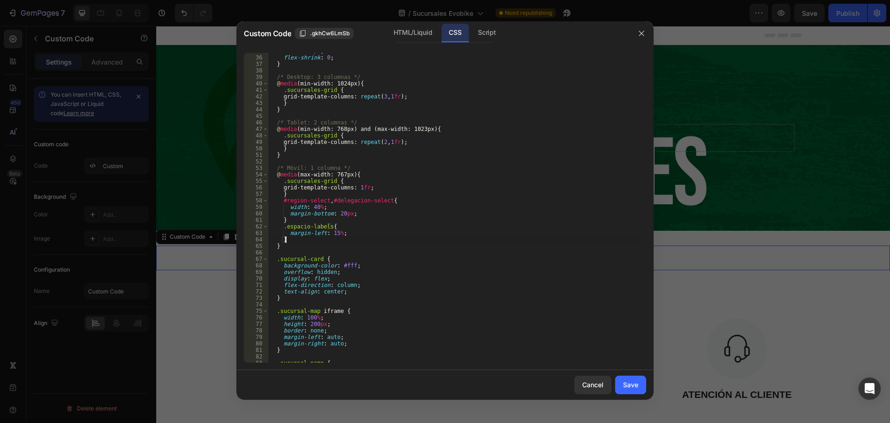
click at [339, 241] on div "width : 24 px ; flex-shrink : 0 ; } /* Desktop: 3 columnas */ @ media (min-widt…" at bounding box center [454, 209] width 371 height 322
type textarea "}"
paste textarea "}"
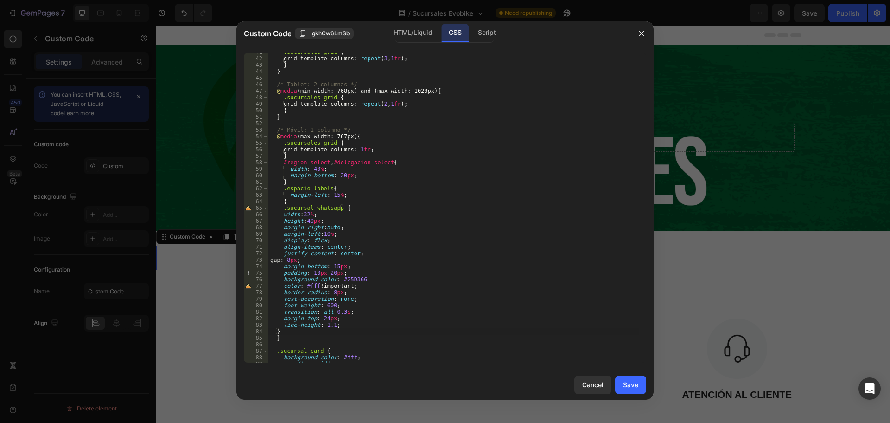
scroll to position [292, 0]
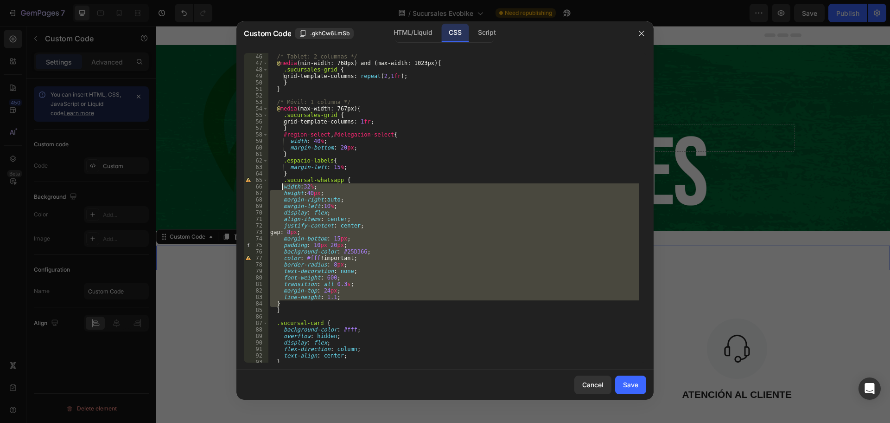
drag, startPoint x: 285, startPoint y: 303, endPoint x: 282, endPoint y: 189, distance: 114.1
click at [282, 189] on div "/* Tablet: 2 columnas */ @ media (min-width: 768px) and (max-width: 1023px) { .…" at bounding box center [454, 208] width 371 height 322
click at [370, 285] on div "/* Tablet: 2 columnas */ @ media (min-width: 768px) and (max-width: 1023px) { .…" at bounding box center [454, 207] width 371 height 309
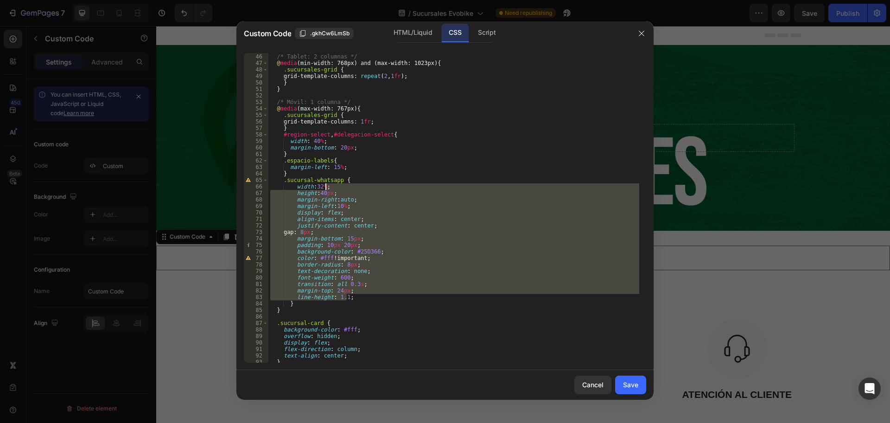
drag, startPoint x: 363, startPoint y: 295, endPoint x: 372, endPoint y: 188, distance: 107.1
click at [372, 188] on div "/* Tablet: 2 columnas */ @ media (min-width: 768px) and (max-width: 1023px) { .…" at bounding box center [454, 208] width 371 height 322
click at [358, 303] on div "/* Tablet: 2 columnas */ @ media (min-width: 768px) and (max-width: 1023px) { .…" at bounding box center [454, 208] width 371 height 322
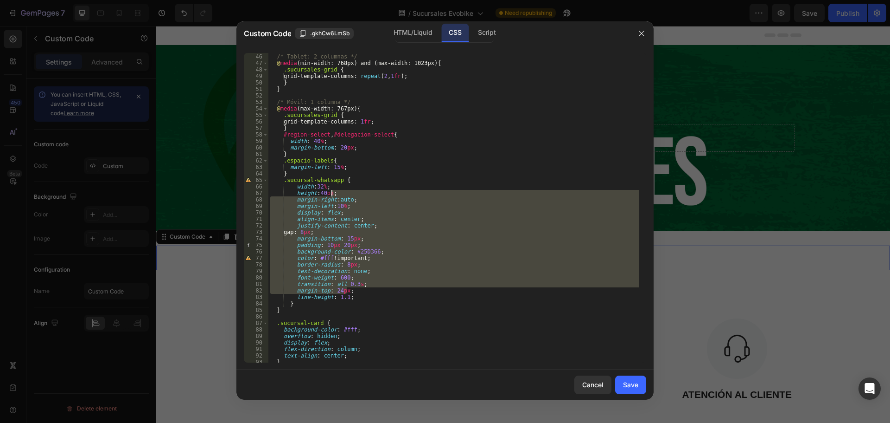
drag, startPoint x: 354, startPoint y: 289, endPoint x: 365, endPoint y: 193, distance: 97.0
click at [365, 193] on div "/* Tablet: 2 columnas */ @ media (min-width: 768px) and (max-width: 1023px) { .…" at bounding box center [454, 208] width 371 height 322
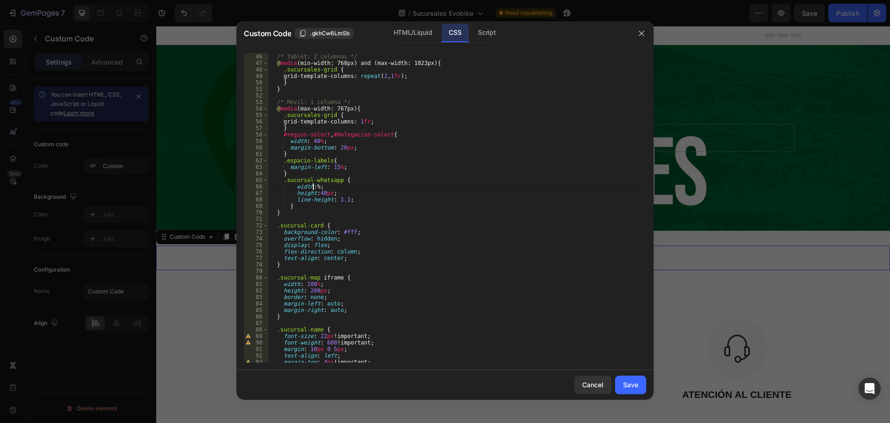
scroll to position [0, 4]
type textarea "width:40%;"
click at [638, 387] on div "Save" at bounding box center [630, 384] width 15 height 10
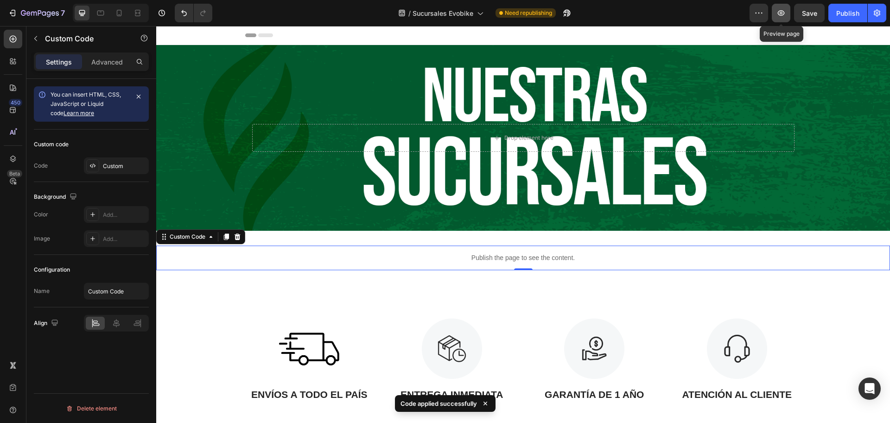
click at [781, 17] on icon "button" at bounding box center [781, 12] width 9 height 9
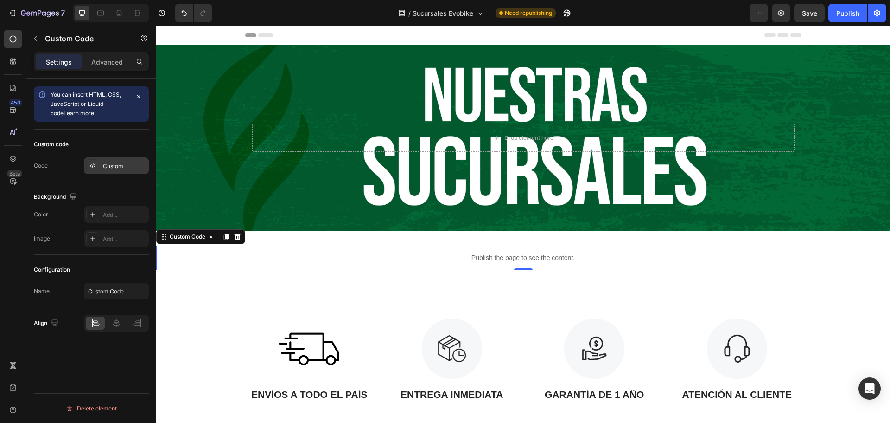
click at [127, 169] on div "Custom" at bounding box center [125, 166] width 44 height 8
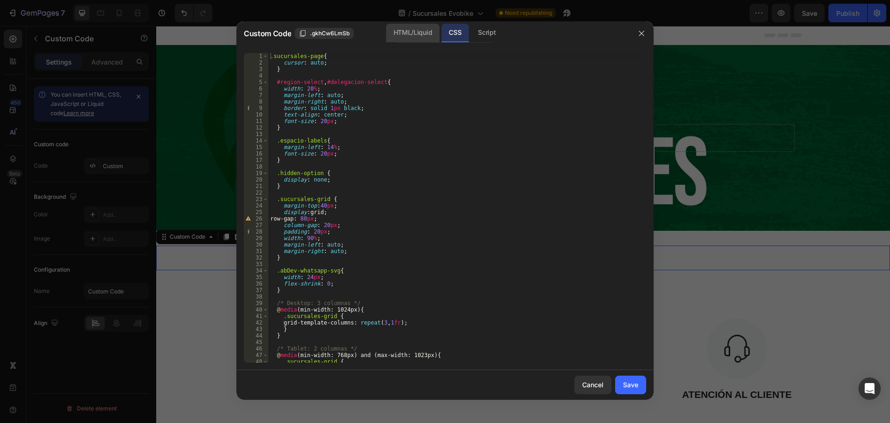
click at [414, 33] on div "HTML/Liquid" at bounding box center [412, 33] width 53 height 19
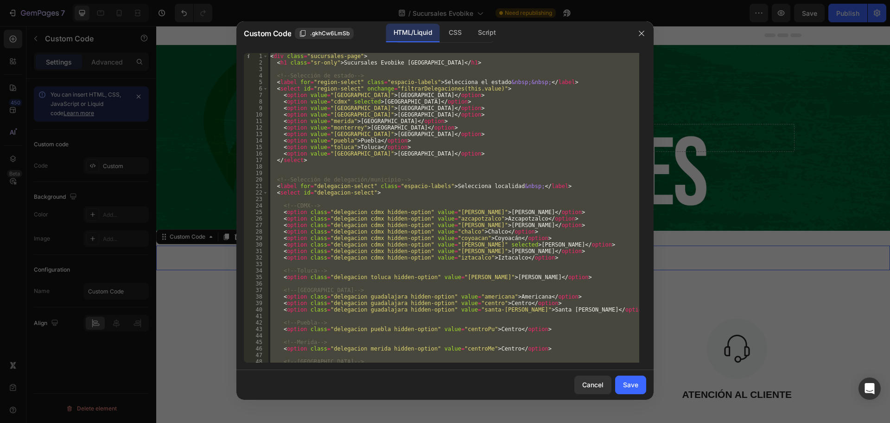
click at [531, 79] on div "< div class = "sucursales-page" > < h1 class = "sr-only" > Sucursales Evobike […" at bounding box center [454, 207] width 371 height 309
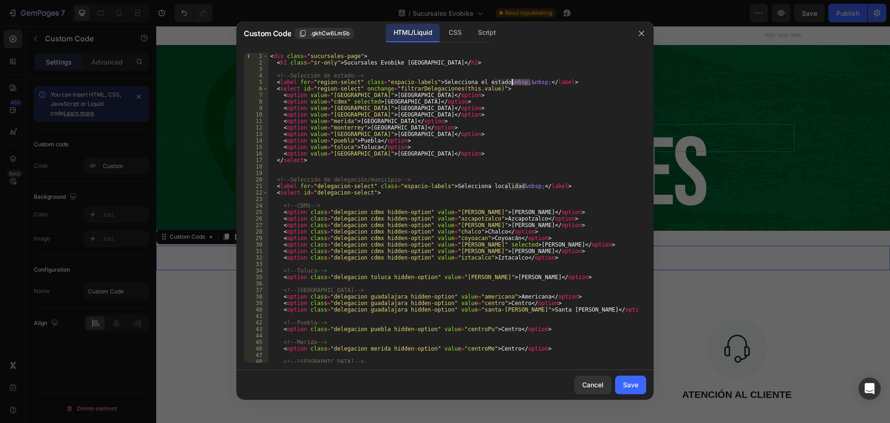
drag, startPoint x: 530, startPoint y: 81, endPoint x: 511, endPoint y: 83, distance: 19.7
click at [511, 83] on div "< div class = "sucursales-page" > < h1 class = "sr-only" > Sucursales Evobike […" at bounding box center [454, 214] width 371 height 322
click at [471, 31] on div "CSS" at bounding box center [487, 33] width 32 height 19
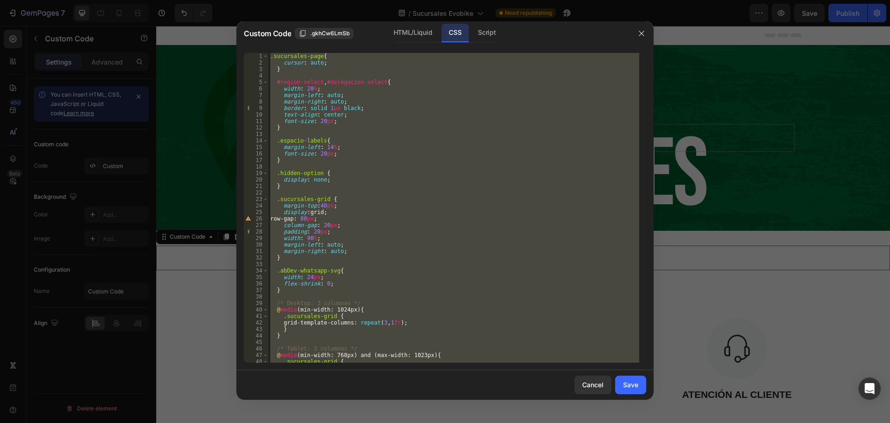
click at [351, 127] on div ".sucursales-page { cursor : auto ; } #region-select , #delegacion-select { widt…" at bounding box center [454, 207] width 371 height 309
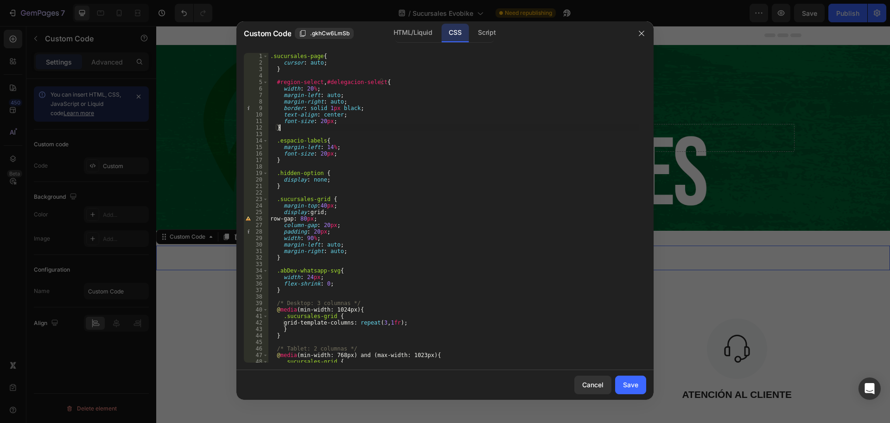
click at [350, 279] on div ".sucursales-page { cursor : auto ; } #region-select , #delegacion-select { widt…" at bounding box center [454, 214] width 371 height 322
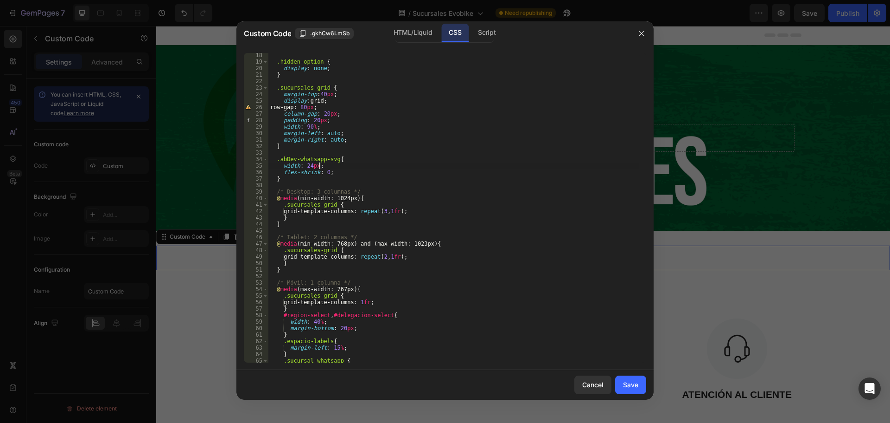
scroll to position [167, 0]
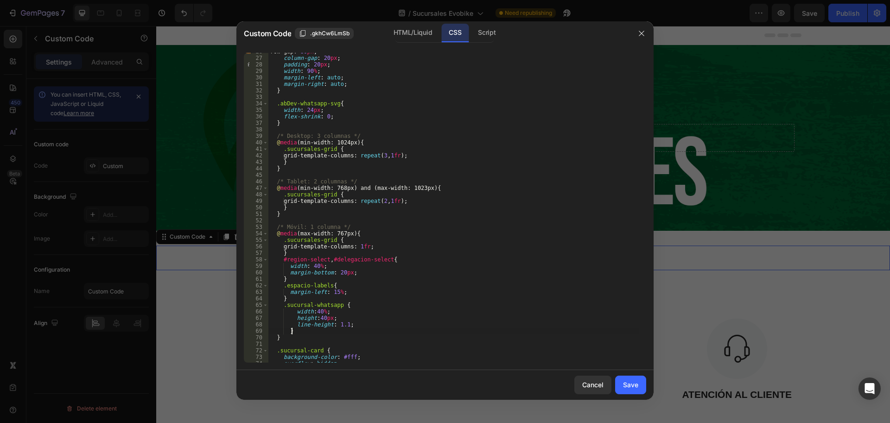
click at [368, 328] on div "row-gap : 80 px ; column-gap : 20 px ; padding : 20 px ; width : 90 % ; margin-…" at bounding box center [454, 209] width 371 height 322
click at [355, 324] on div "row-gap : 80 px ; column-gap : 20 px ; padding : 20 px ; width : 90 % ; margin-…" at bounding box center [454, 209] width 371 height 322
click at [319, 319] on div "row-gap : 80 px ; column-gap : 20 px ; padding : 20 px ; width : 90 % ; margin-…" at bounding box center [454, 209] width 371 height 322
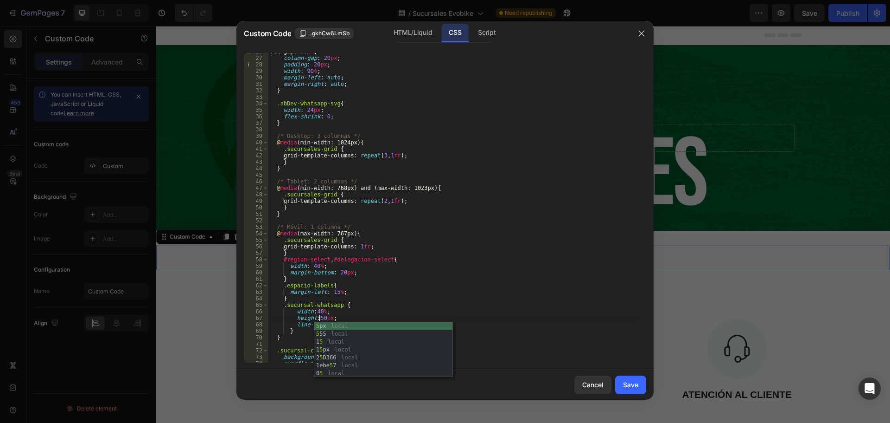
scroll to position [0, 4]
click at [374, 270] on div "row-gap : 80 px ; column-gap : 20 px ; padding : 20 px ; width : 90 % ; margin-…" at bounding box center [454, 209] width 371 height 322
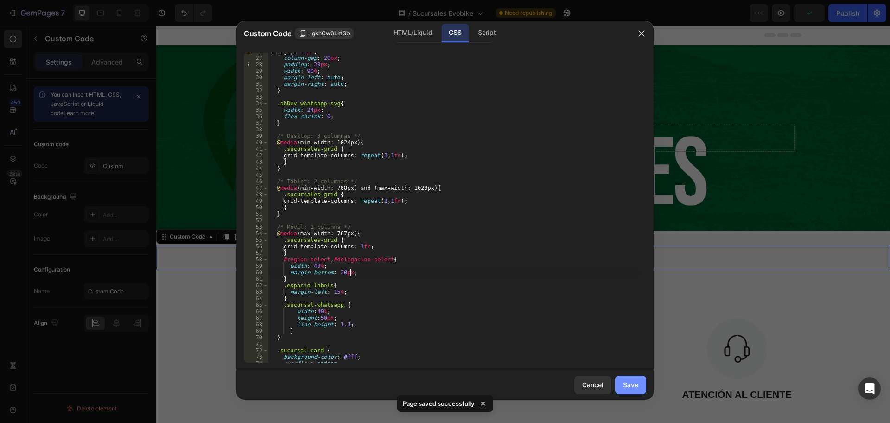
type textarea "margin-bottom: 20px;"
click at [640, 389] on button "Save" at bounding box center [630, 384] width 31 height 19
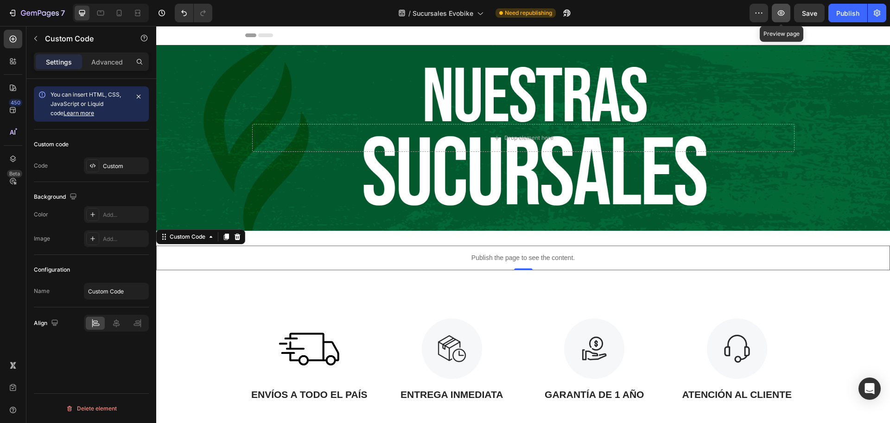
click at [782, 12] on icon "button" at bounding box center [781, 13] width 7 height 6
click at [101, 164] on div "Custom" at bounding box center [116, 165] width 65 height 17
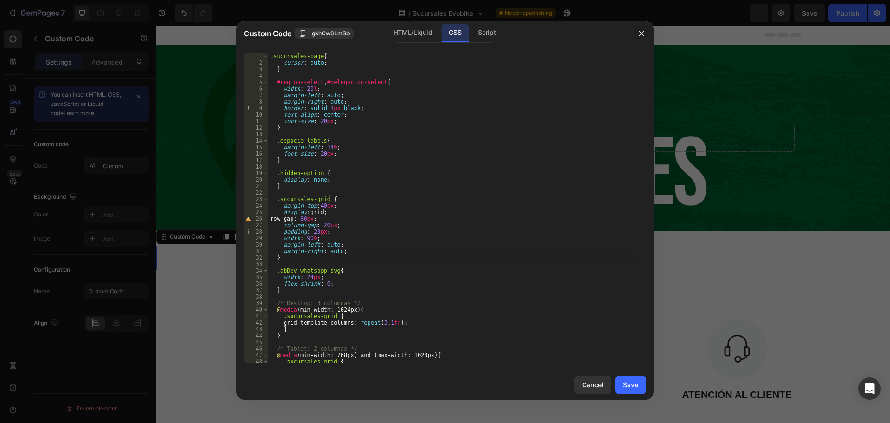
click at [325, 255] on div ".sucursales-page { cursor : auto ; } #region-select , #delegacion-select { widt…" at bounding box center [454, 214] width 371 height 322
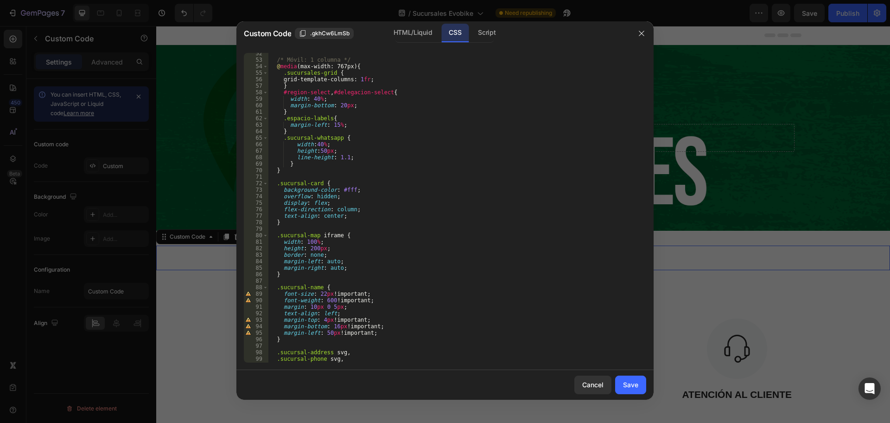
scroll to position [306, 0]
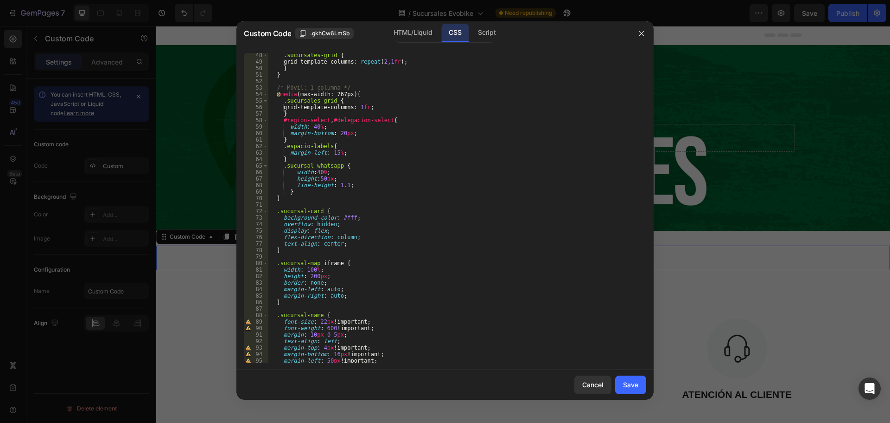
click at [319, 171] on div ".sucursales-grid { grid-template-columns : repeat ( 2 , 1 fr ) ; } } /* Móvil: …" at bounding box center [454, 213] width 371 height 322
type textarea "width:44%;"
click at [634, 389] on div "Save" at bounding box center [630, 384] width 15 height 10
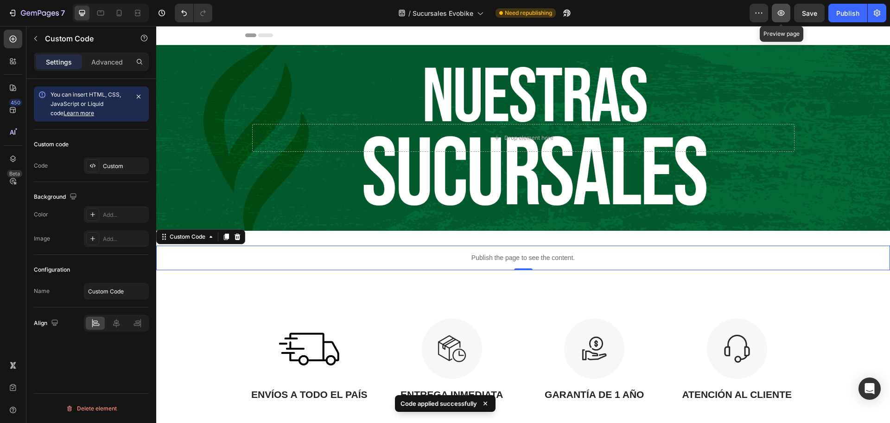
click at [776, 15] on button "button" at bounding box center [781, 13] width 19 height 19
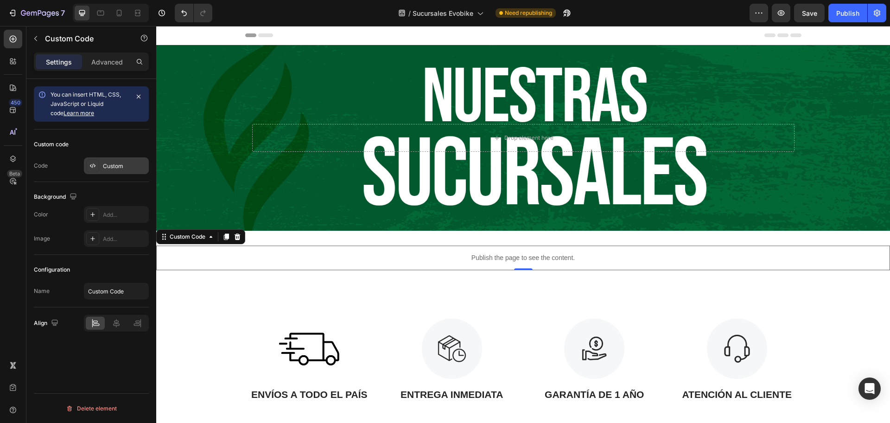
click at [109, 166] on div "Custom" at bounding box center [125, 166] width 44 height 8
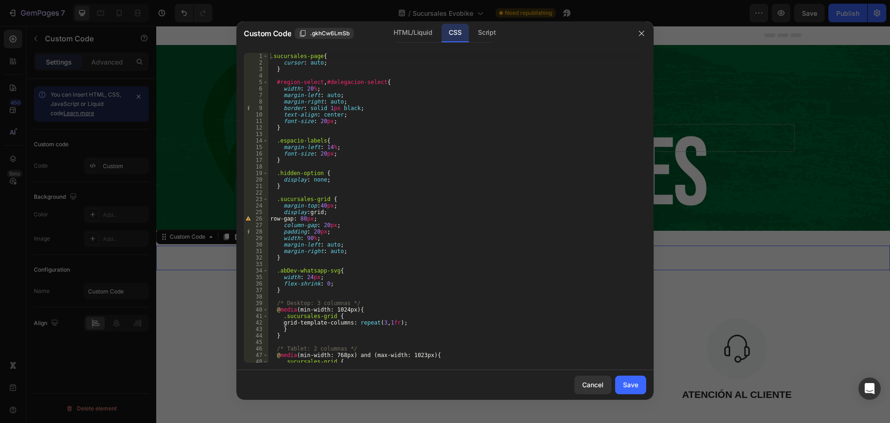
click at [328, 146] on div ".sucursales-page { cursor : auto ; } #region-select , #delegacion-select { widt…" at bounding box center [454, 214] width 371 height 322
click at [361, 185] on div ".sucursales-page { cursor : auto ; } #region-select , #delegacion-select { widt…" at bounding box center [454, 214] width 371 height 322
click at [372, 200] on div ".sucursales-page { cursor : auto ; } #region-select , #delegacion-select { widt…" at bounding box center [454, 214] width 371 height 322
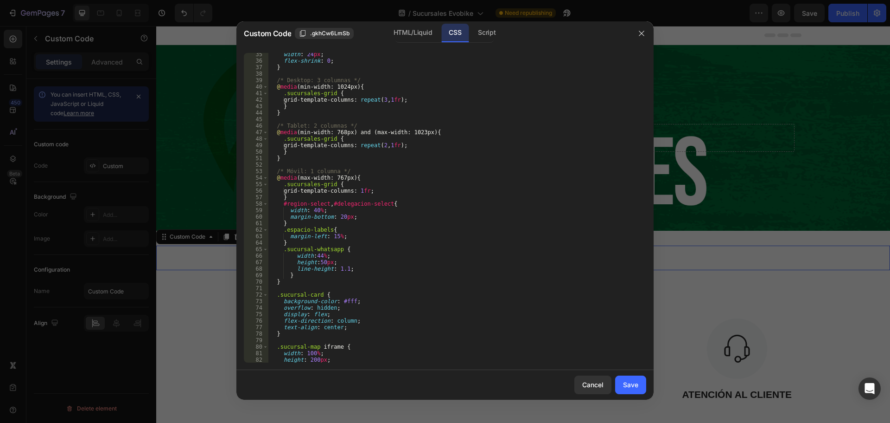
scroll to position [250, 0]
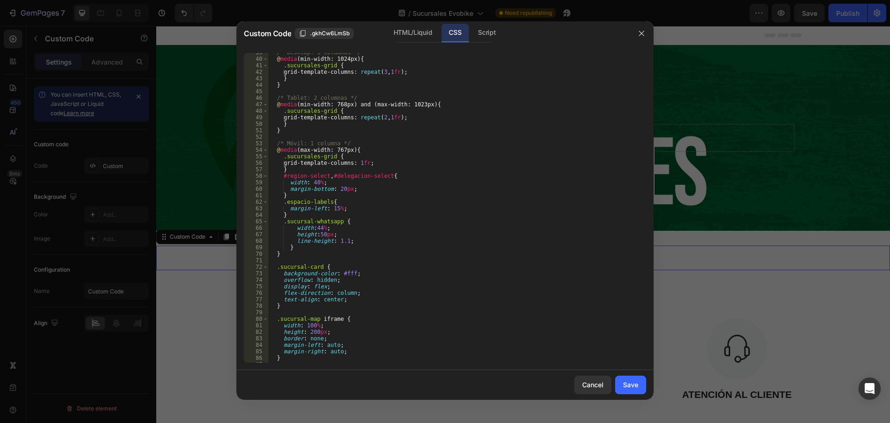
click at [335, 209] on div "/* Desktop: 3 columnas */ @ media (min-width: 1024px) { .sucursales-grid { grid…" at bounding box center [454, 210] width 371 height 322
type textarea "margin-left: 13%;"
click at [404, 262] on div "/* Desktop: 3 columnas */ @ media (min-width: 1024px) { .sucursales-grid { grid…" at bounding box center [454, 210] width 371 height 322
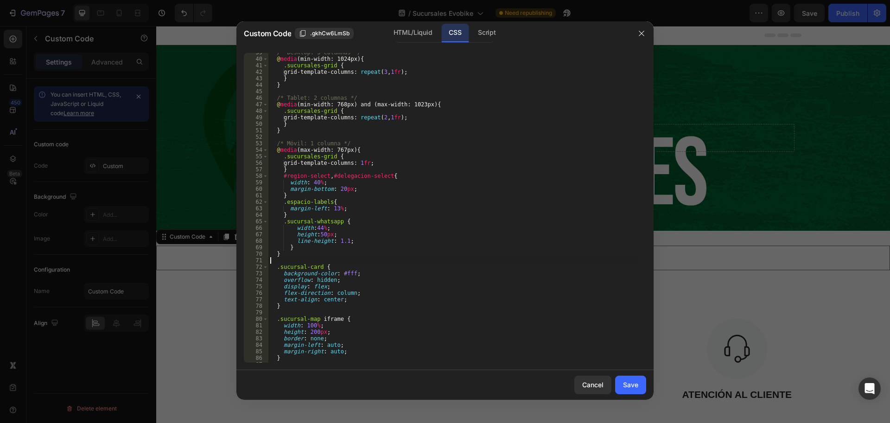
click at [318, 226] on div "/* Desktop: 3 columnas */ @ media (min-width: 1024px) { .sucursales-grid { grid…" at bounding box center [454, 210] width 371 height 322
type textarea "width:80%;"
click at [634, 384] on div "Save" at bounding box center [630, 384] width 15 height 10
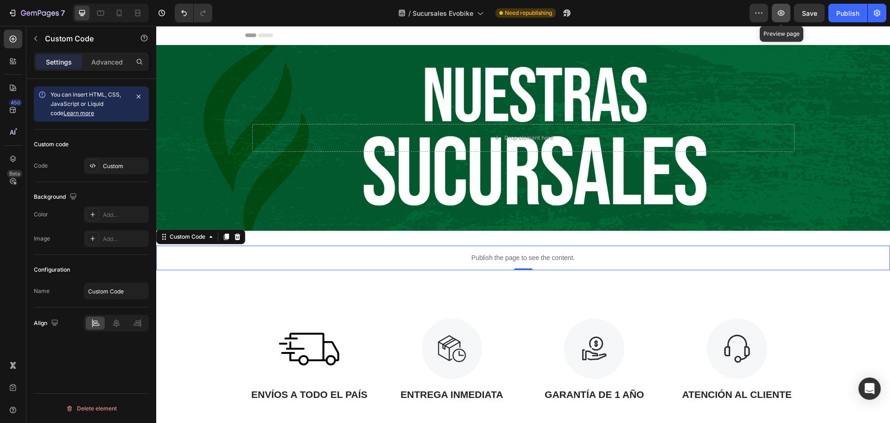
click at [783, 17] on icon "button" at bounding box center [781, 12] width 9 height 9
click at [94, 167] on icon at bounding box center [95, 165] width 2 height 3
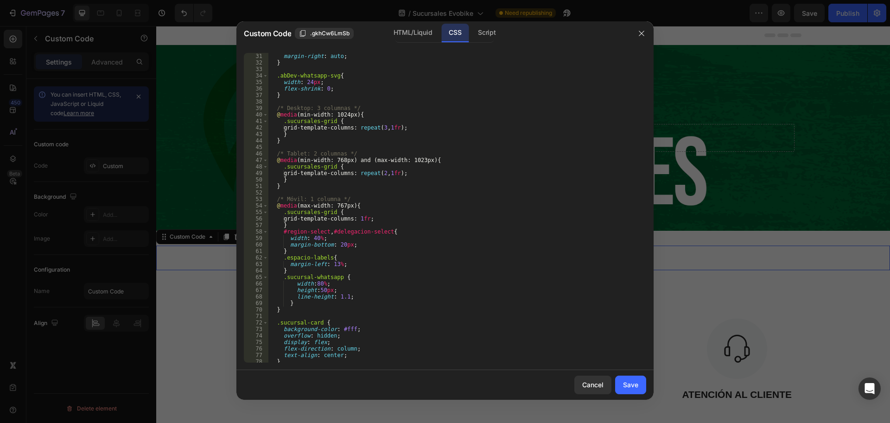
scroll to position [195, 0]
click at [286, 302] on div "margin-right : auto ; } .abDev-whatsapp-svg { width : 24 px ; flex-shrink : 0 ;…" at bounding box center [454, 214] width 371 height 322
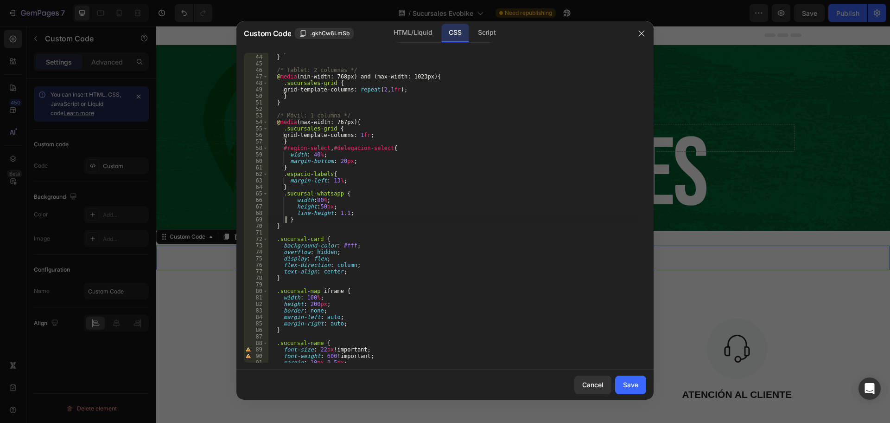
scroll to position [278, 0]
click at [294, 198] on div "} } /* Tablet: 2 columnas */ @ media (min-width: 768px) and (max-width: 1023px)…" at bounding box center [454, 208] width 371 height 322
click at [296, 206] on div "} } /* Tablet: 2 columnas */ @ media (min-width: 768px) and (max-width: 1023px)…" at bounding box center [454, 208] width 371 height 322
click at [295, 209] on div "} } /* Tablet: 2 columnas */ @ media (min-width: 768px) and (max-width: 1023px)…" at bounding box center [454, 208] width 371 height 322
click at [295, 211] on div "} } /* Tablet: 2 columnas */ @ media (min-width: 768px) and (max-width: 1023px)…" at bounding box center [454, 208] width 371 height 322
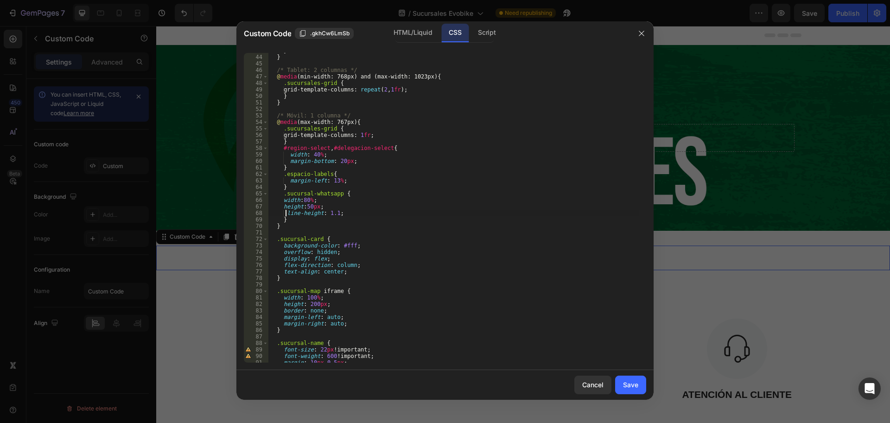
scroll to position [0, 1]
drag, startPoint x: 352, startPoint y: 210, endPoint x: 346, endPoint y: 204, distance: 8.9
click at [346, 204] on div "} } /* Tablet: 2 columnas */ @ media (min-width: 768px) and (max-width: 1023px)…" at bounding box center [454, 208] width 371 height 322
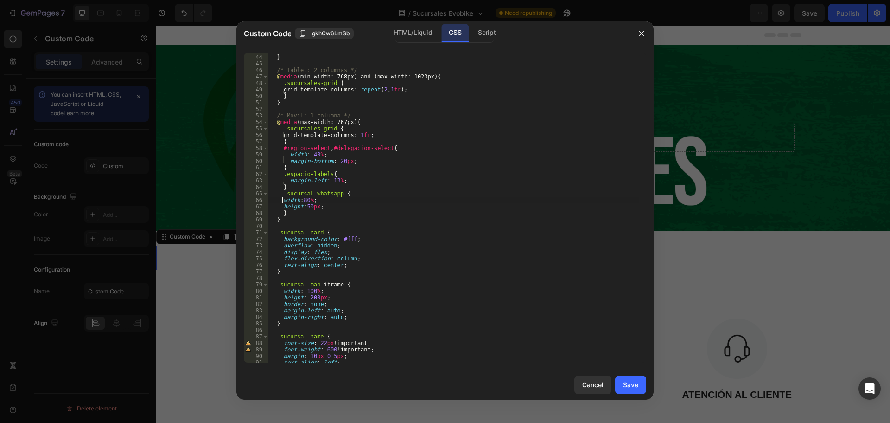
click at [283, 201] on div "} } /* Tablet: 2 columnas */ @ media (min-width: 768px) and (max-width: 1023px)…" at bounding box center [454, 208] width 371 height 322
click at [282, 205] on div "} } /* Tablet: 2 columnas */ @ media (min-width: 768px) and (max-width: 1023px)…" at bounding box center [454, 208] width 371 height 322
click at [310, 200] on div "} } /* Tablet: 2 columnas */ @ media (min-width: 768px) and (max-width: 1023px)…" at bounding box center [454, 208] width 371 height 322
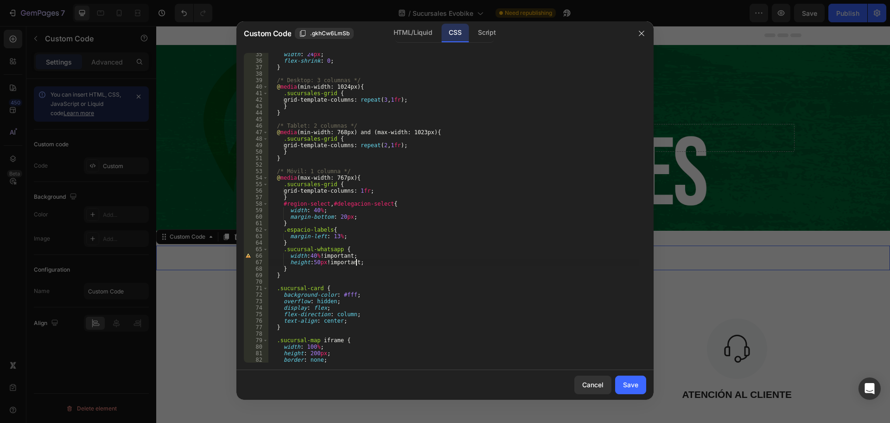
scroll to position [195, 0]
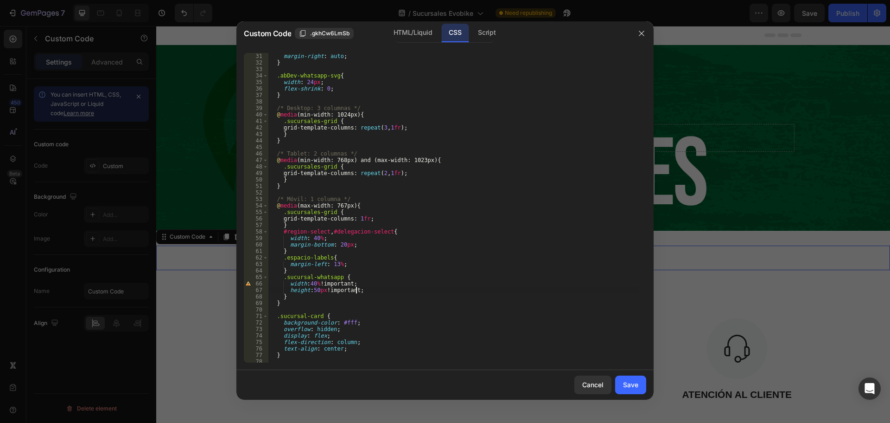
click at [337, 265] on div "margin-right : auto ; } .abDev-whatsapp-svg { width : 24 px ; flex-shrink : 0 ;…" at bounding box center [454, 214] width 371 height 322
type textarea "margin-left: 13% !;"
click at [625, 387] on div "Save" at bounding box center [630, 384] width 15 height 10
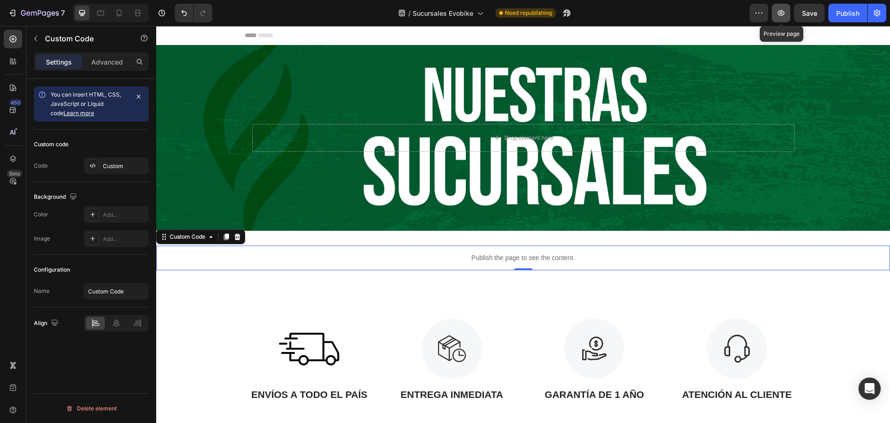
click at [784, 18] on button "button" at bounding box center [781, 13] width 19 height 19
click at [114, 171] on div "Custom" at bounding box center [116, 165] width 65 height 17
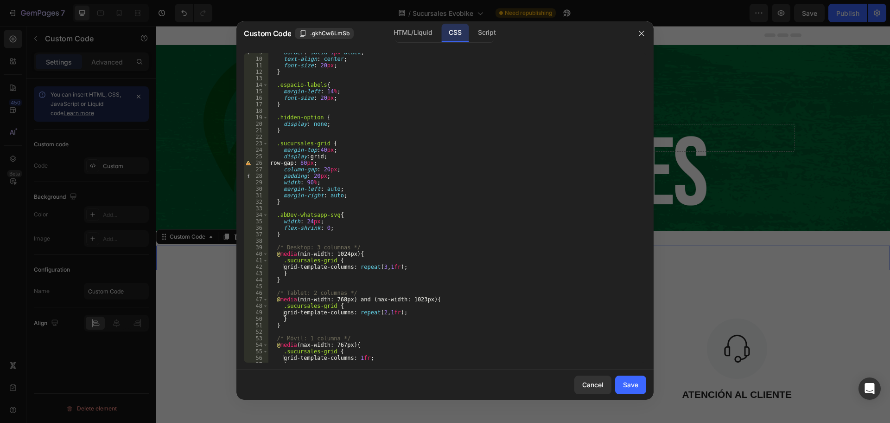
scroll to position [167, 0]
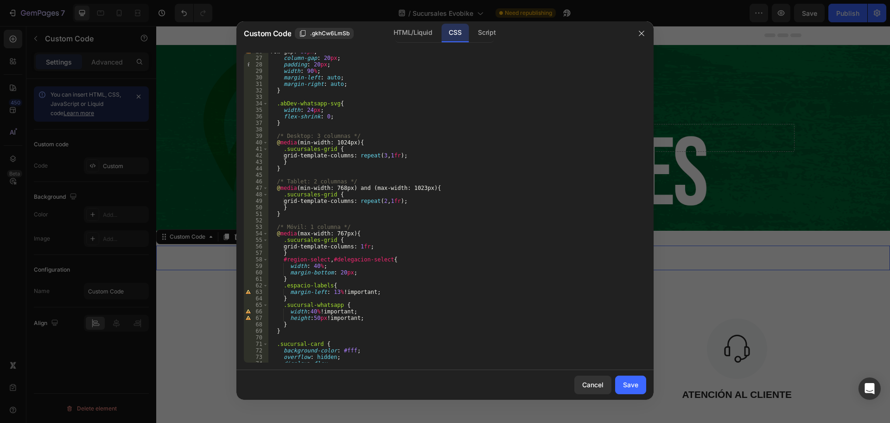
click at [335, 291] on div "row-gap : 80 px ; column-gap : 20 px ; padding : 20 px ; width : 90 % ; margin-…" at bounding box center [454, 209] width 371 height 322
click at [392, 286] on div "row-gap : 80 px ; column-gap : 20 px ; padding : 20 px ; width : 90 % ; margin-…" at bounding box center [454, 209] width 371 height 322
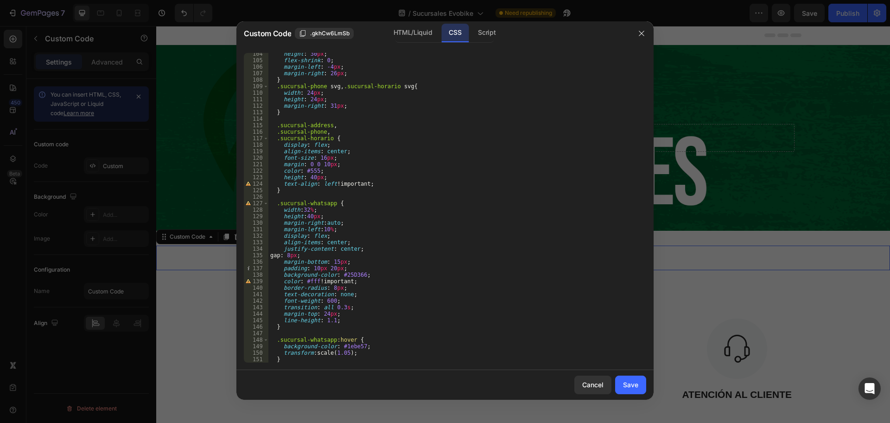
scroll to position [671, 0]
drag, startPoint x: 298, startPoint y: 231, endPoint x: 281, endPoint y: 231, distance: 17.2
click at [281, 231] on div "height : 30 px ; flex-shrink : 0 ; margin-left : -4 px ; margin-right : 26 px ;…" at bounding box center [454, 212] width 371 height 322
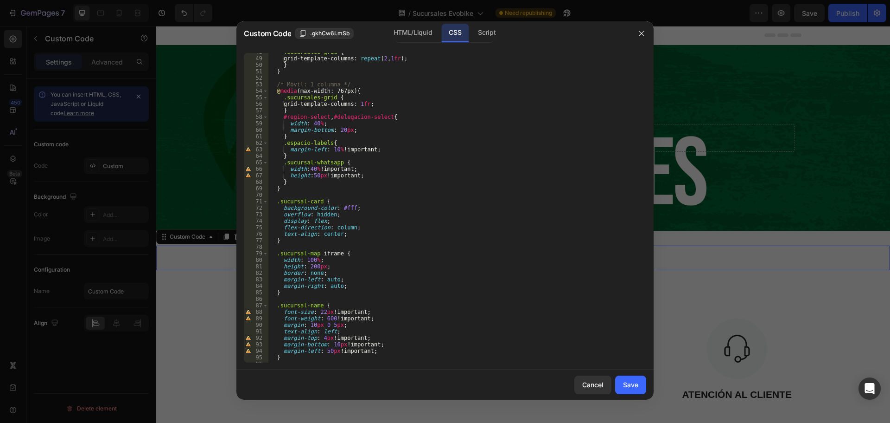
scroll to position [254, 0]
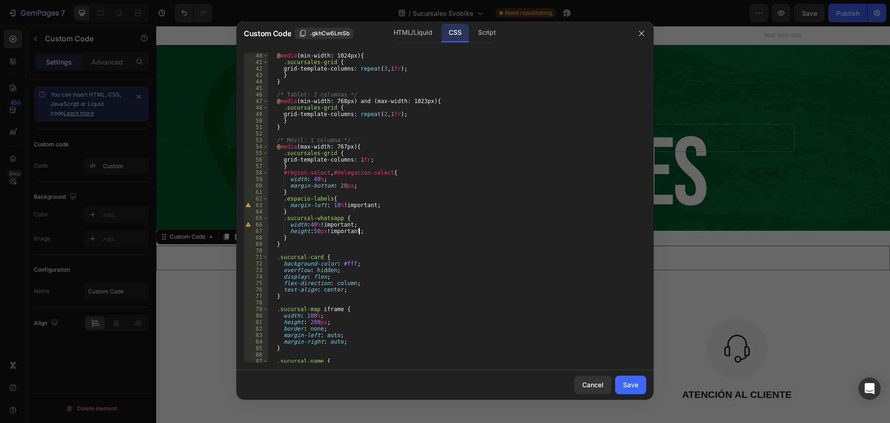
click at [376, 232] on div "@ media (min-width: 1024px) { .sucursales-grid { grid-template-columns : repeat…" at bounding box center [454, 213] width 371 height 322
type textarea "height:50px !important;"
paste textarea "margin-left:10%;"
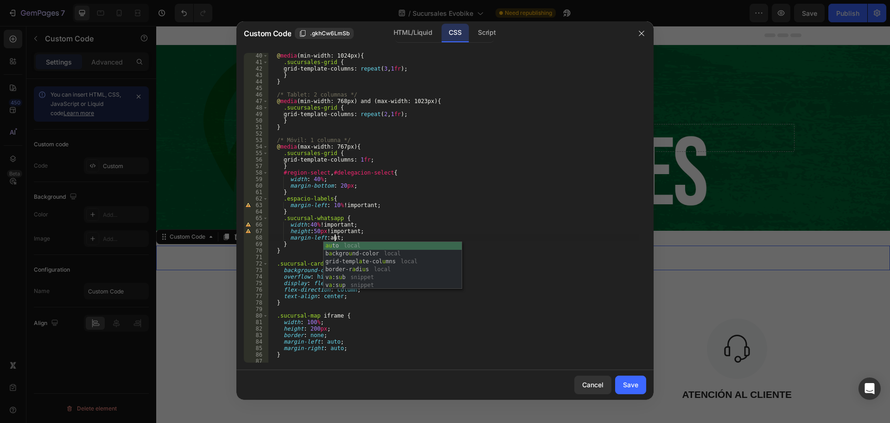
scroll to position [0, 5]
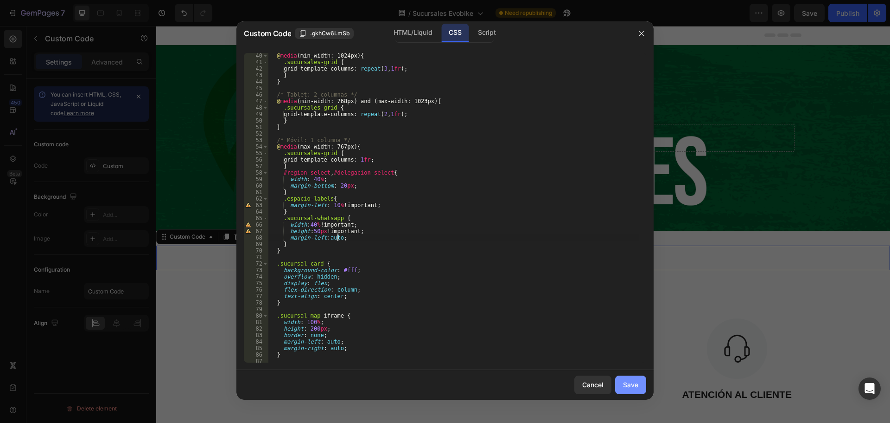
type textarea "margin-left:auto;"
click at [641, 382] on button "Save" at bounding box center [630, 384] width 31 height 19
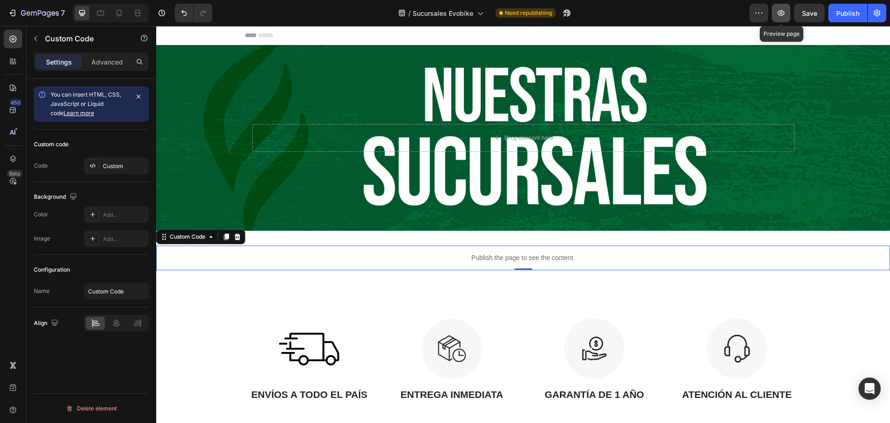
click at [780, 15] on icon "button" at bounding box center [781, 12] width 9 height 9
click at [120, 167] on div "Custom" at bounding box center [125, 166] width 44 height 8
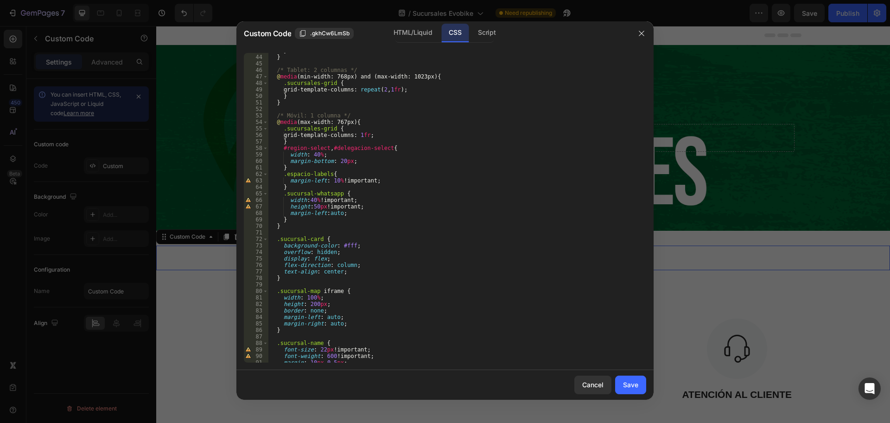
scroll to position [278, 0]
click at [339, 213] on div "} } /* Tablet: 2 columnas */ @ media (min-width: 768px) and (max-width: 1023px)…" at bounding box center [454, 208] width 371 height 322
type textarea "margin-left:auto !;"
click at [629, 382] on div "Save" at bounding box center [630, 384] width 15 height 10
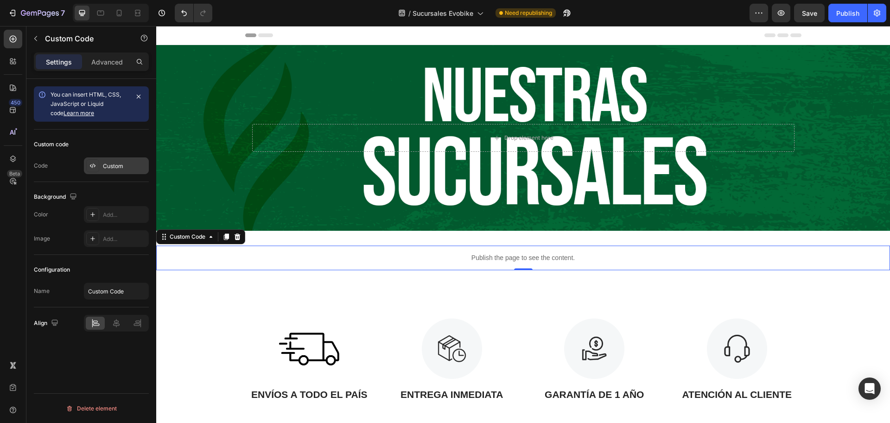
click at [106, 164] on div "Custom" at bounding box center [125, 166] width 44 height 8
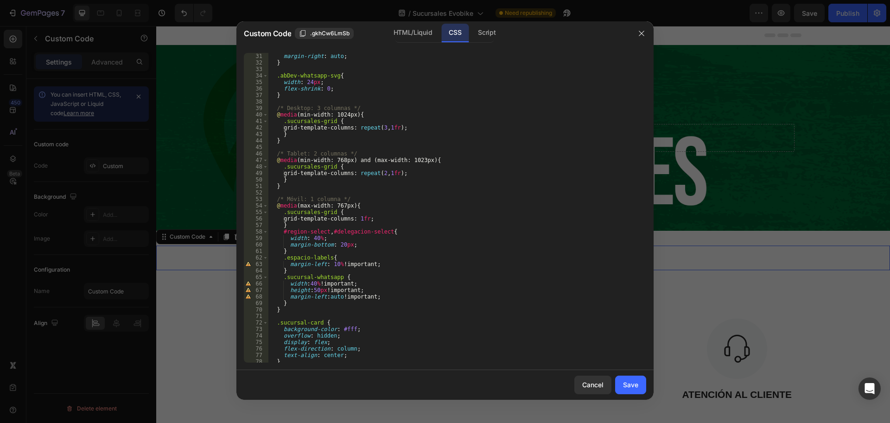
scroll to position [223, 0]
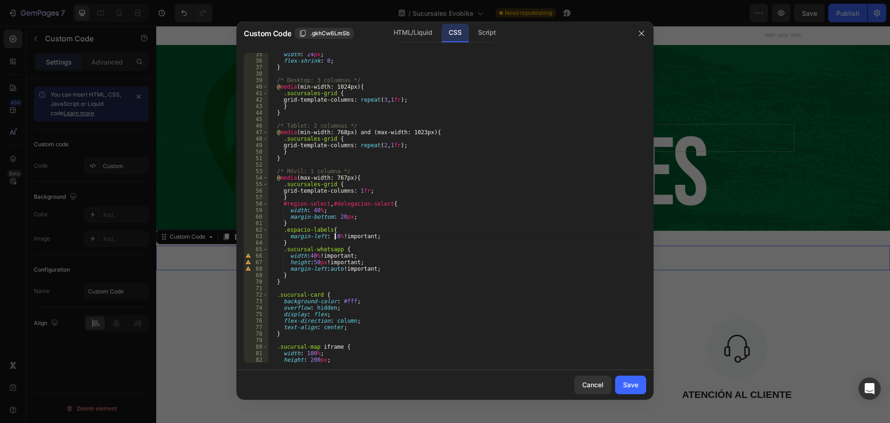
click at [335, 236] on div "width : 24 px ; flex-shrink : 0 ; } /* Desktop: 3 columnas */ @ media (min-widt…" at bounding box center [454, 212] width 371 height 322
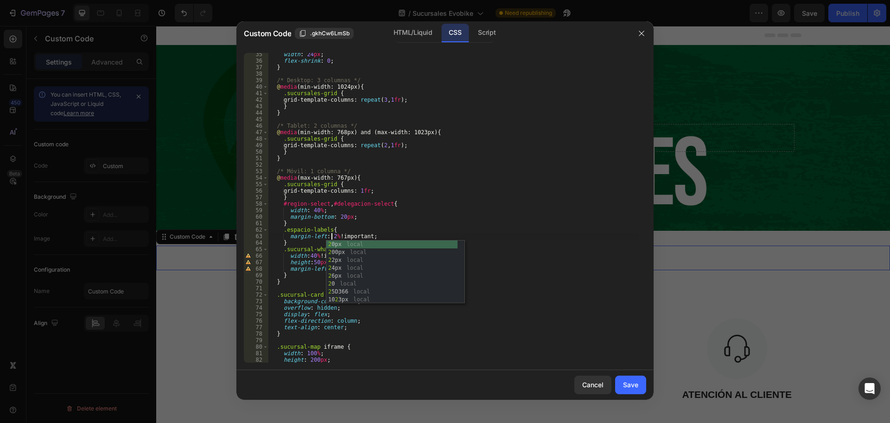
click at [414, 213] on div "width : 24 px ; flex-shrink : 0 ; } /* Desktop: 3 columnas */ @ media (min-widt…" at bounding box center [454, 212] width 371 height 322
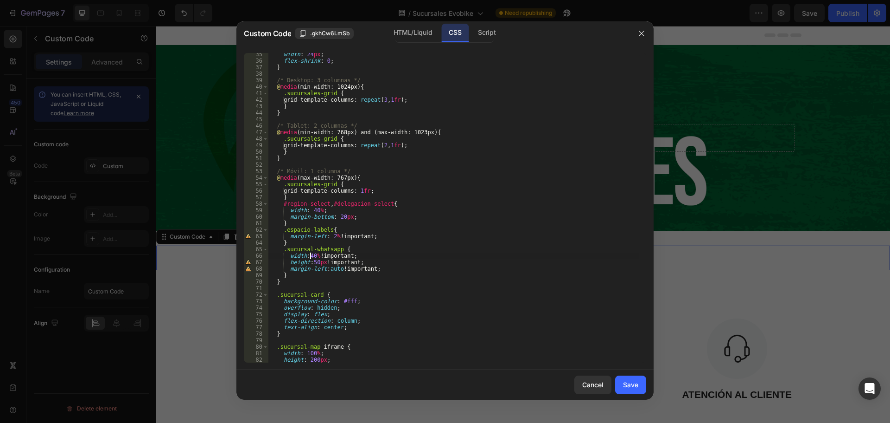
click at [310, 257] on div "width : 24 px ; flex-shrink : 0 ; } /* Desktop: 3 columnas */ @ media (min-widt…" at bounding box center [454, 212] width 371 height 322
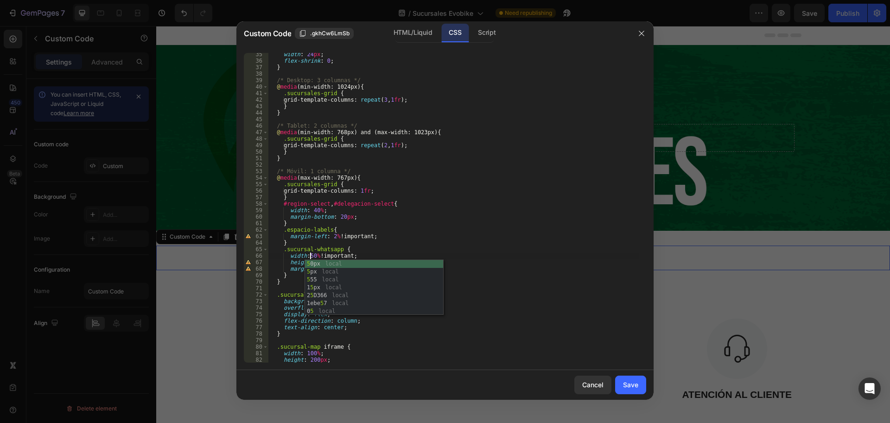
click at [491, 233] on div "width : 24 px ; flex-shrink : 0 ; } /* Desktop: 3 columnas */ @ media (min-widt…" at bounding box center [454, 212] width 371 height 322
type textarea ".espacio-labels{ margin-left: 2% !important;"
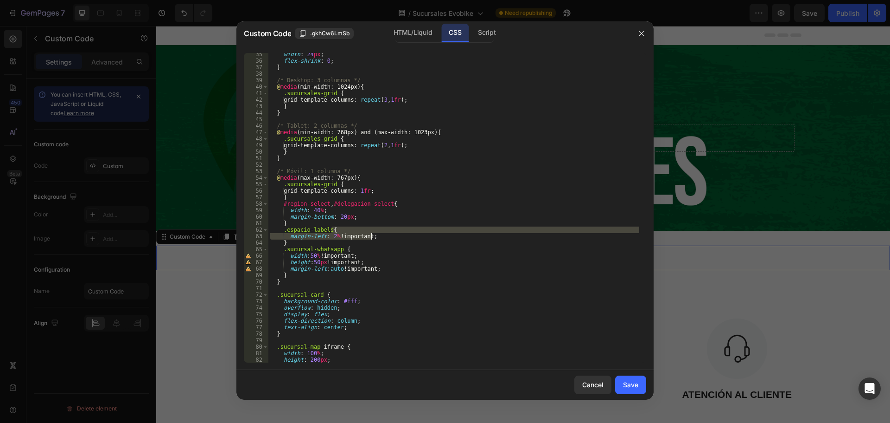
click at [408, 289] on div "width : 24 px ; flex-shrink : 0 ; } /* Desktop: 3 columnas */ @ media (min-widt…" at bounding box center [454, 212] width 371 height 322
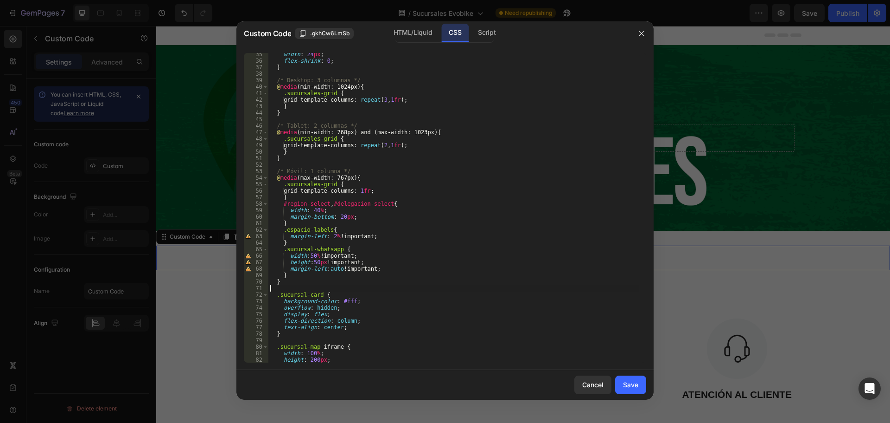
scroll to position [0, 0]
click at [635, 381] on div "Save" at bounding box center [630, 384] width 15 height 10
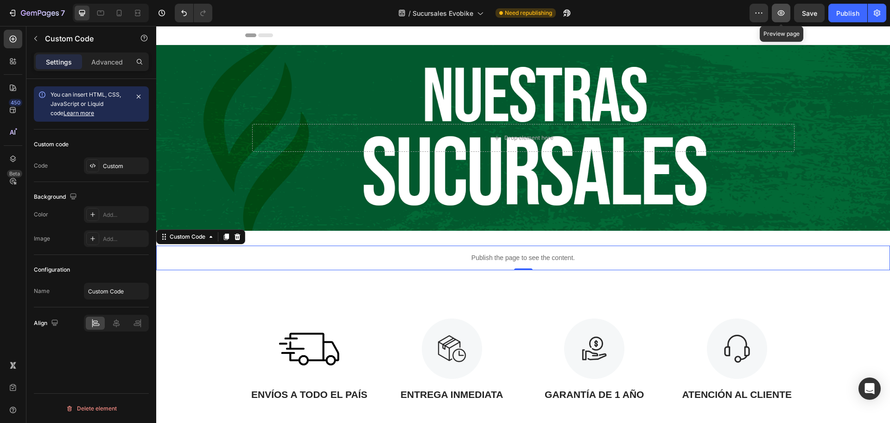
click at [783, 15] on icon "button" at bounding box center [781, 13] width 7 height 6
click at [118, 163] on div "Custom" at bounding box center [125, 166] width 44 height 8
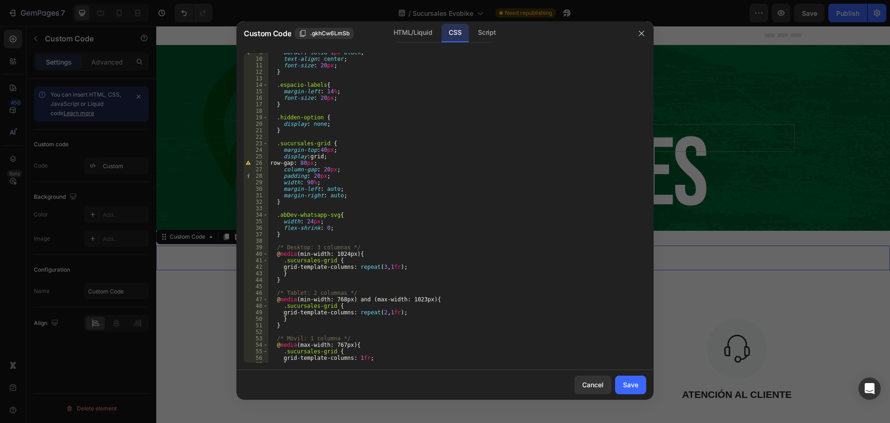
scroll to position [139, 0]
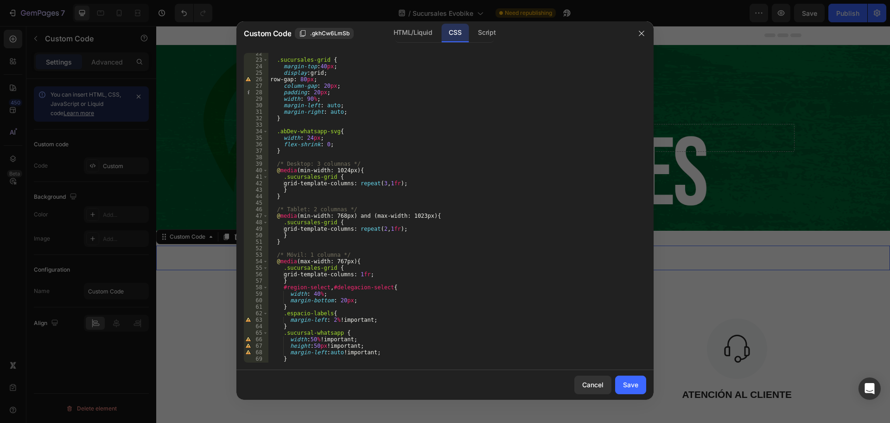
click at [312, 338] on div ".sucursales-grid { margin-top : 40 px ; display : grid ; row-gap : 80 px ; colu…" at bounding box center [454, 211] width 371 height 322
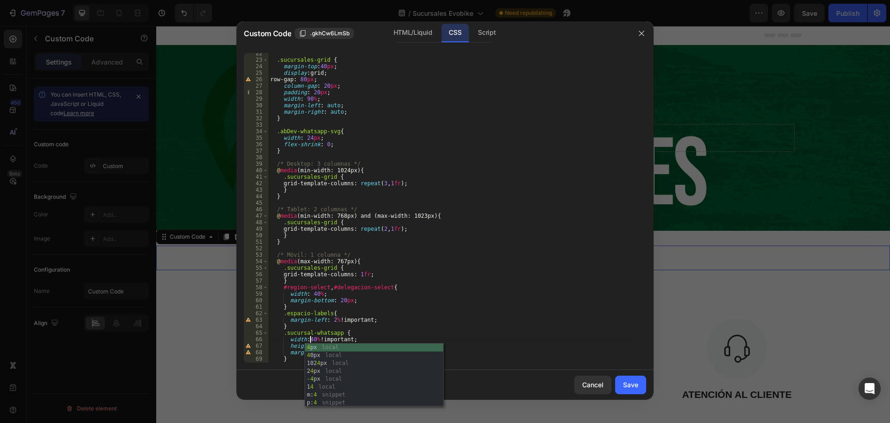
scroll to position [0, 3]
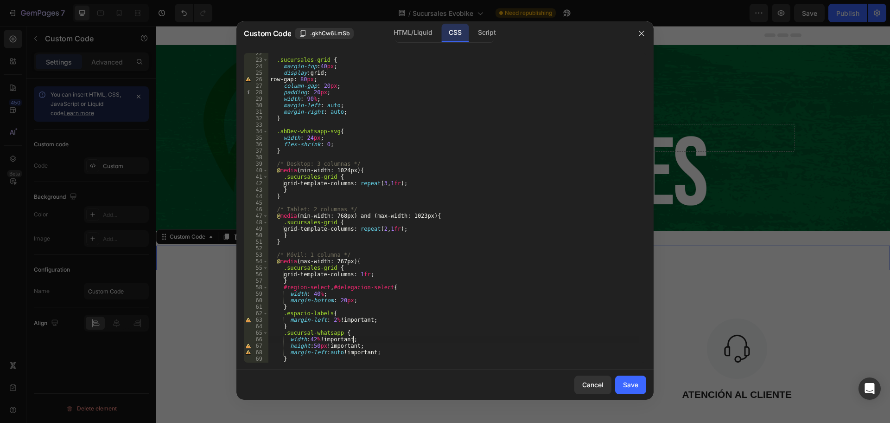
click at [384, 336] on div ".sucursales-grid { margin-top : 40 px ; display : grid ; row-gap : 80 px ; colu…" at bounding box center [454, 211] width 371 height 322
type textarea "width:42% !important;"
click at [636, 380] on div "Save" at bounding box center [630, 384] width 15 height 10
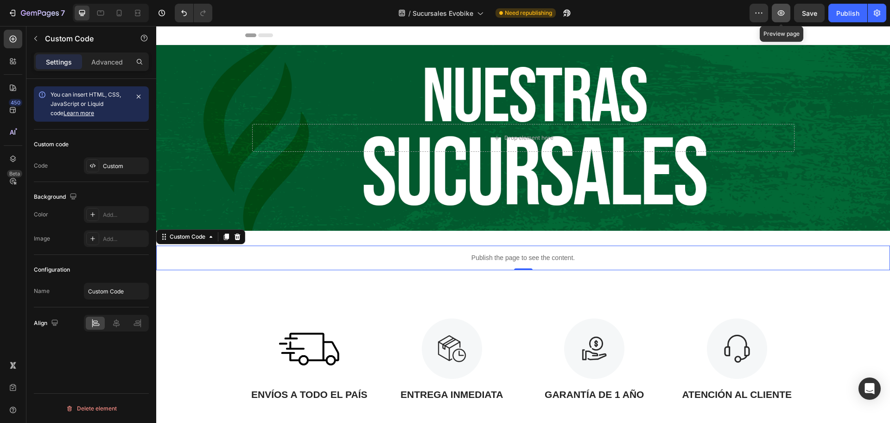
click at [781, 12] on icon "button" at bounding box center [781, 12] width 9 height 9
click at [107, 171] on div "Custom" at bounding box center [116, 165] width 65 height 17
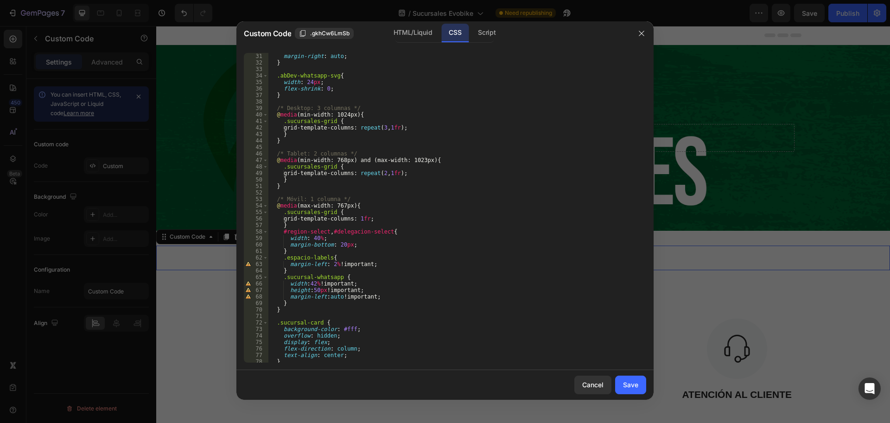
scroll to position [278, 0]
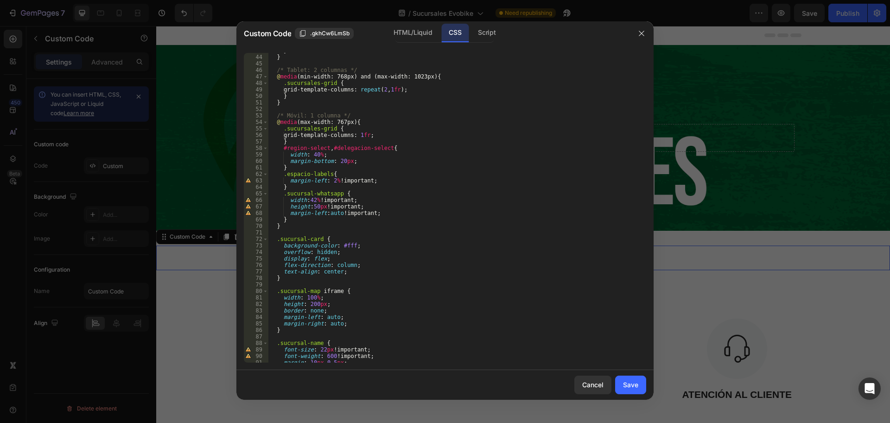
click at [313, 201] on div "} } /* Tablet: 2 columnas */ @ media (min-width: 768px) and (max-width: 1023px)…" at bounding box center [454, 208] width 371 height 322
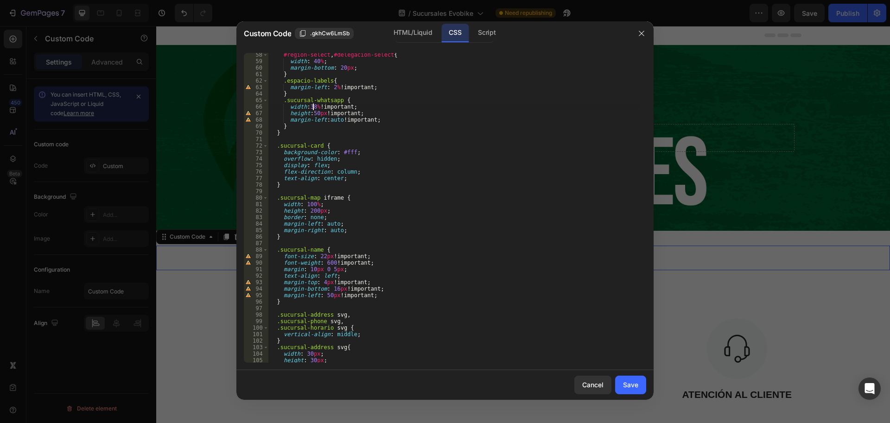
scroll to position [260, 0]
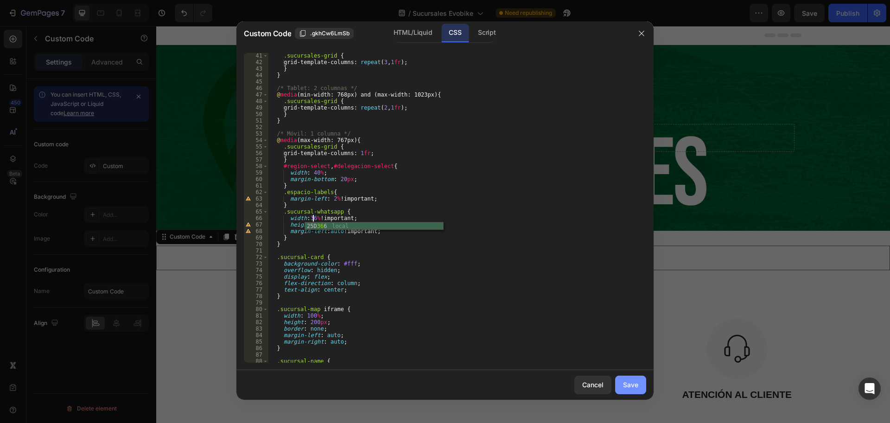
type textarea "width:36% !important;"
click at [637, 382] on div "Save" at bounding box center [630, 384] width 15 height 10
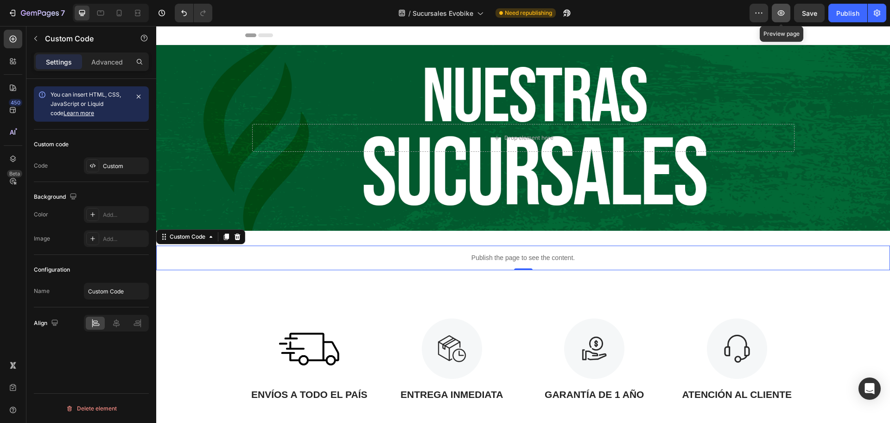
click at [780, 16] on icon "button" at bounding box center [781, 12] width 9 height 9
click at [106, 154] on div "Custom code Code Custom" at bounding box center [91, 155] width 115 height 52
click at [108, 161] on div "Custom" at bounding box center [116, 165] width 65 height 17
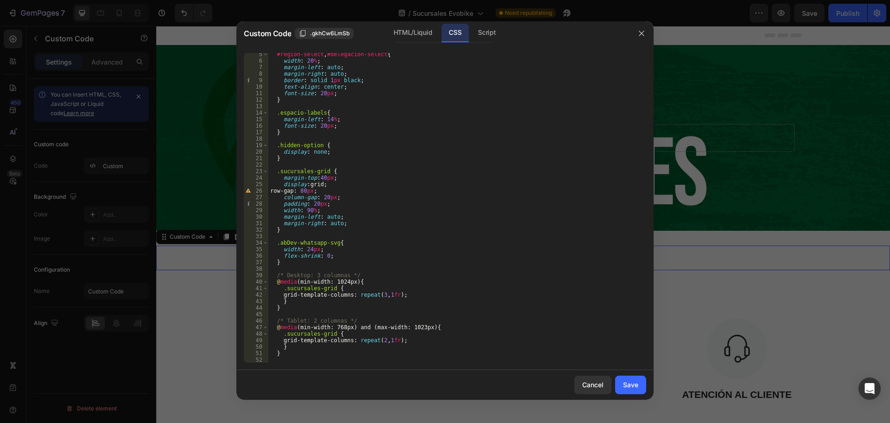
scroll to position [223, 0]
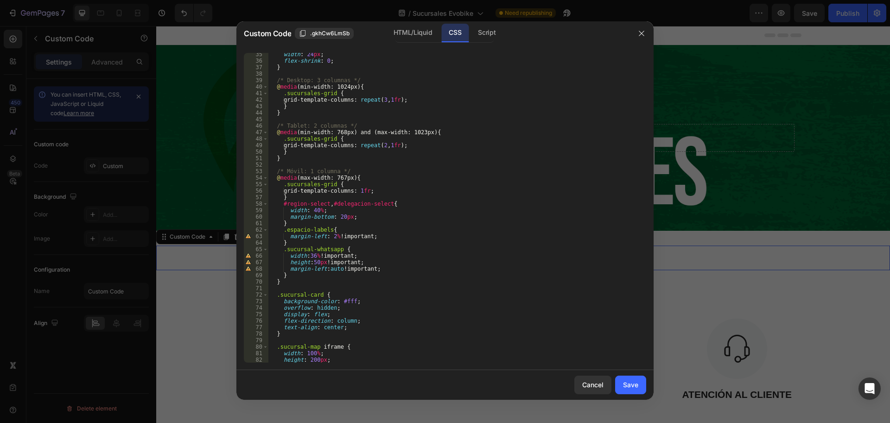
click at [314, 257] on div "width : 24 px ; flex-shrink : 0 ; } /* Desktop: 3 columnas */ @ media (min-widt…" at bounding box center [454, 212] width 371 height 322
type textarea "width:38% !important;"
click at [633, 387] on div "Save" at bounding box center [630, 384] width 15 height 10
